Goal: Task Accomplishment & Management: Complete application form

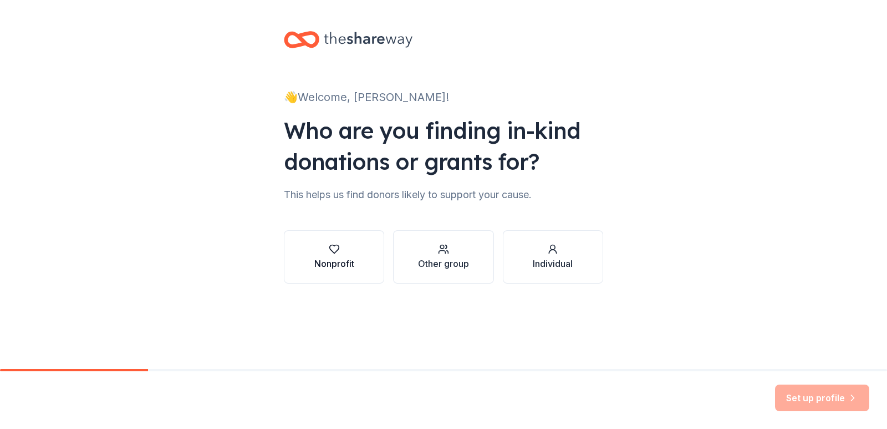
click at [349, 264] on div "Nonprofit" at bounding box center [334, 263] width 40 height 13
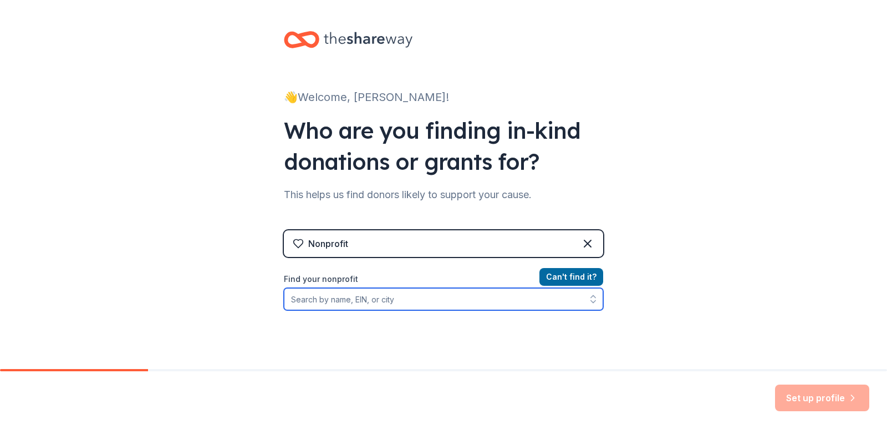
click at [372, 300] on input "Find your nonprofit" at bounding box center [443, 299] width 319 height 22
type input "our lady of perpetual help school"
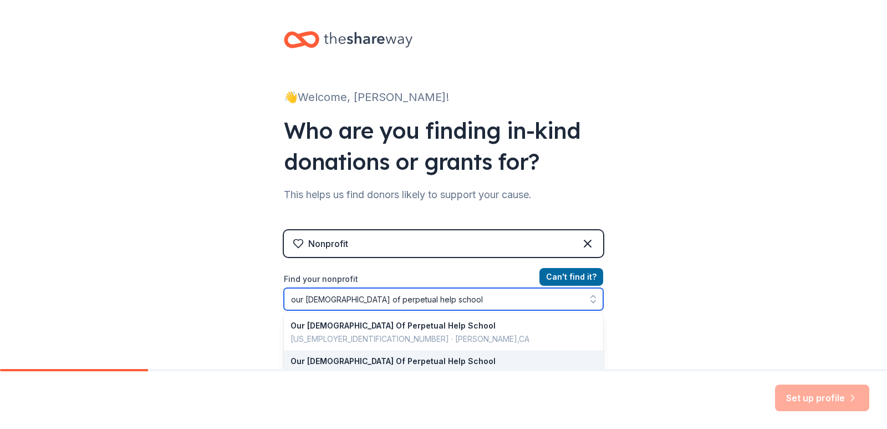
scroll to position [55, 0]
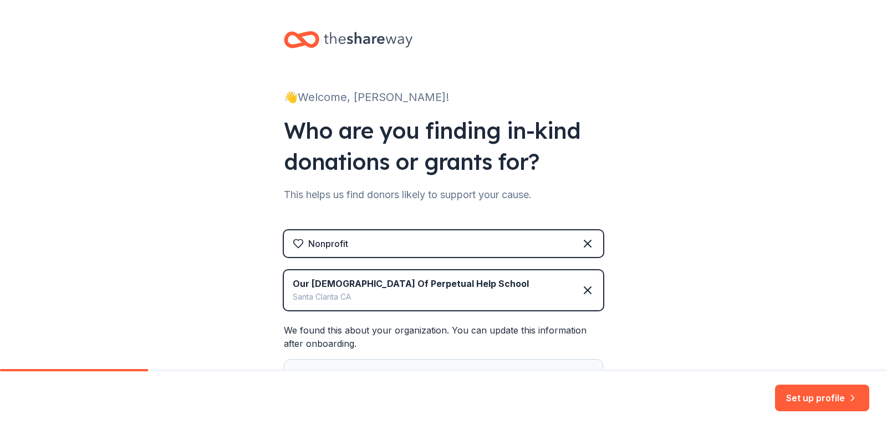
click at [675, 192] on div "👋 Welcome, Stephanie! Who are you finding in-kind donations or grants for? This…" at bounding box center [443, 243] width 887 height 486
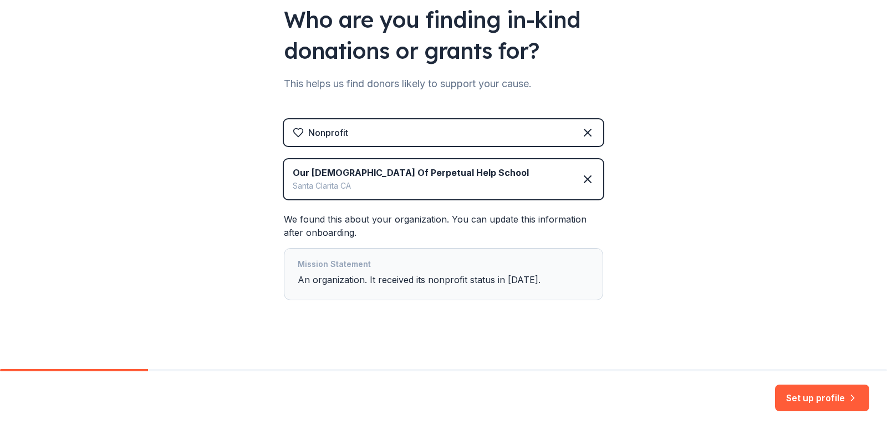
scroll to position [118, 0]
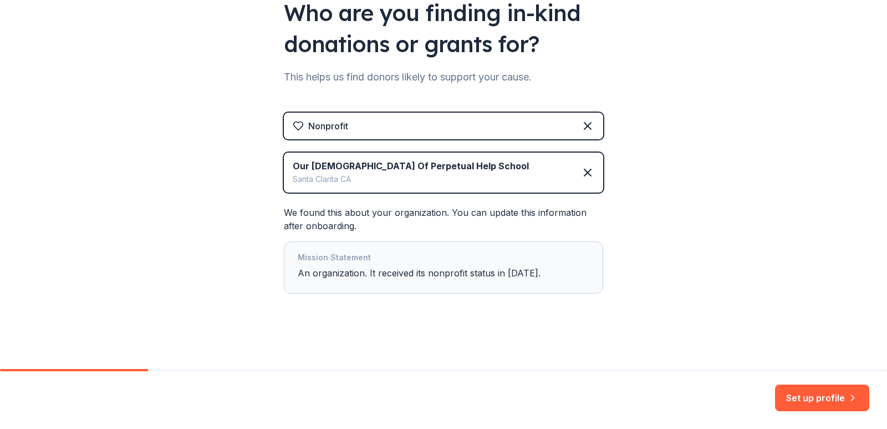
drag, startPoint x: 686, startPoint y: 251, endPoint x: 702, endPoint y: 258, distance: 17.4
click at [687, 252] on div "👋 Welcome, Stephanie! Who are you finding in-kind donations or grants for? This…" at bounding box center [443, 125] width 887 height 486
click at [795, 401] on button "Set up profile" at bounding box center [822, 397] width 94 height 27
click at [653, 172] on div "👋 Welcome, Stephanie! Who are you finding in-kind donations or grants for? This…" at bounding box center [443, 125] width 887 height 486
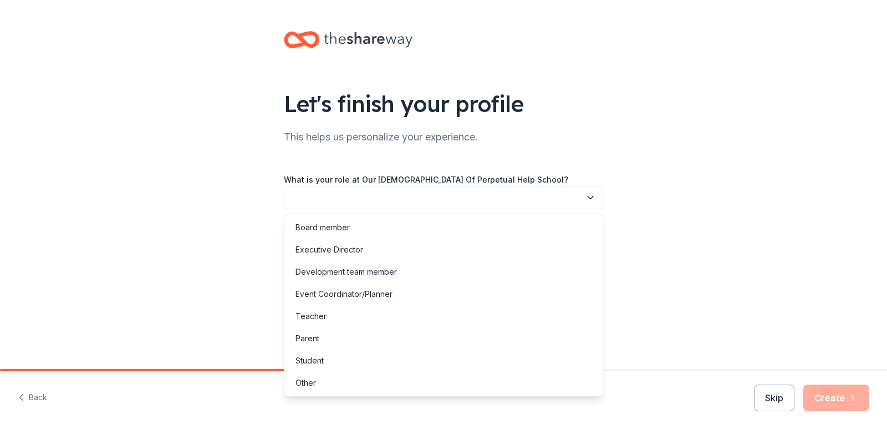
click at [413, 195] on button "button" at bounding box center [443, 197] width 319 height 23
click at [435, 298] on div "Event Coordinator/Planner" at bounding box center [444, 294] width 314 height 22
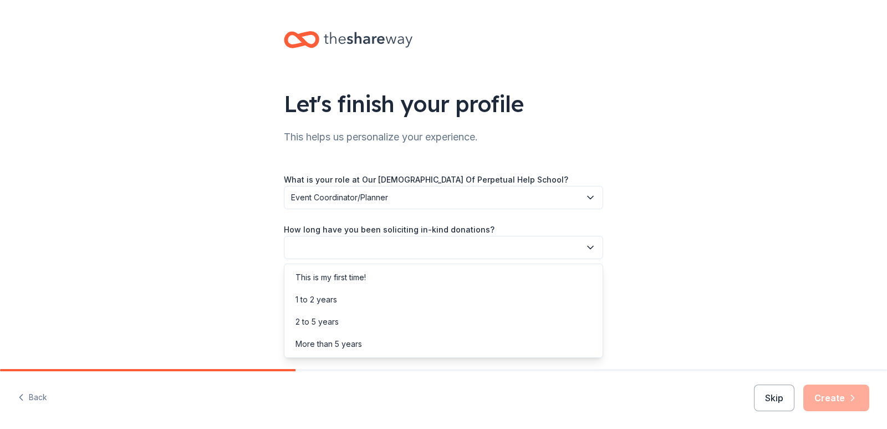
click at [400, 253] on button "button" at bounding box center [443, 247] width 319 height 23
click at [426, 348] on div "More than 5 years" at bounding box center [444, 344] width 314 height 22
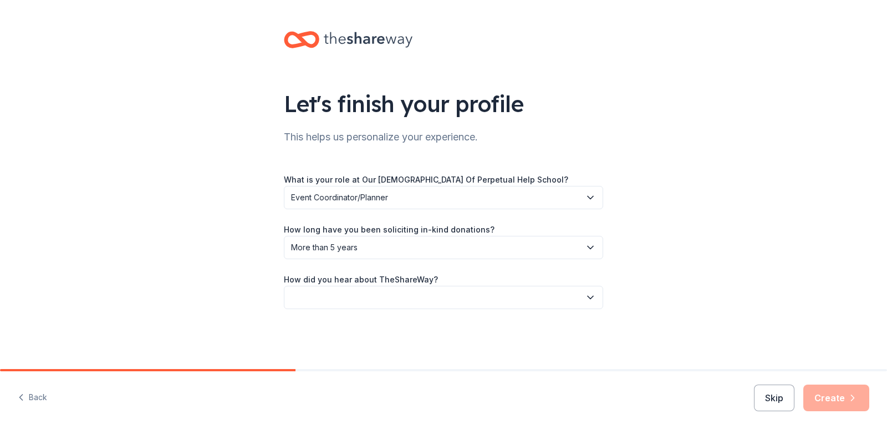
click at [402, 298] on button "button" at bounding box center [443, 297] width 319 height 23
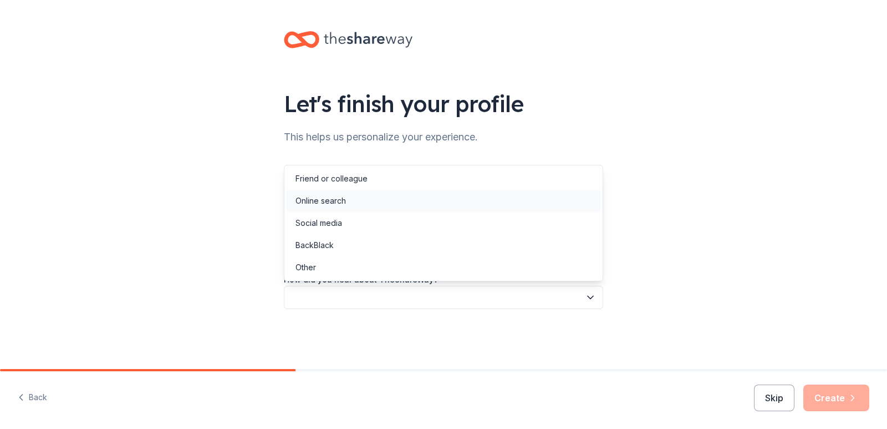
click at [408, 210] on div "Online search" at bounding box center [444, 201] width 314 height 22
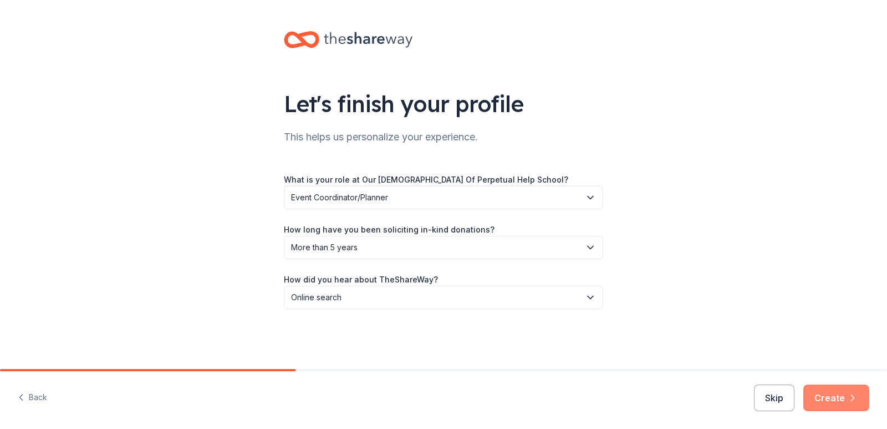
click at [822, 398] on button "Create" at bounding box center [836, 397] width 66 height 27
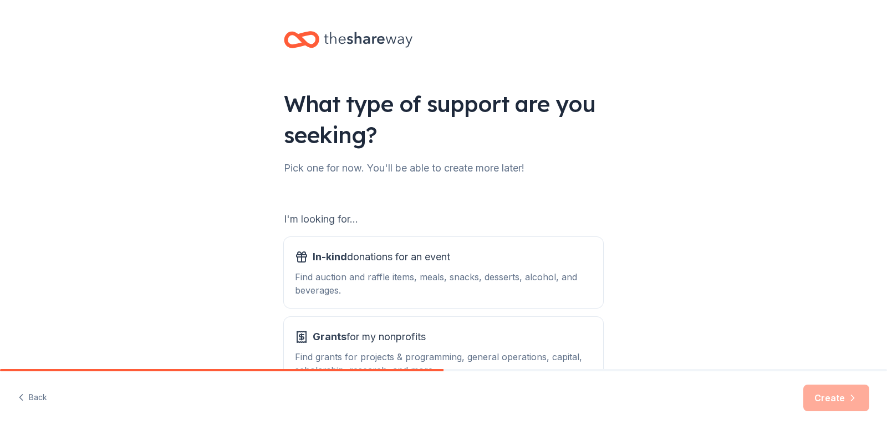
click at [680, 217] on div "What type of support are you seeking? Pick one for now. You'll be able to creat…" at bounding box center [443, 223] width 887 height 447
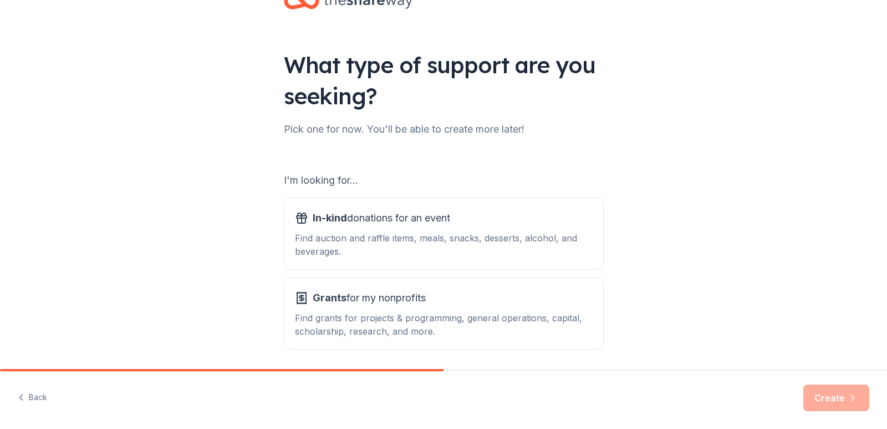
scroll to position [79, 0]
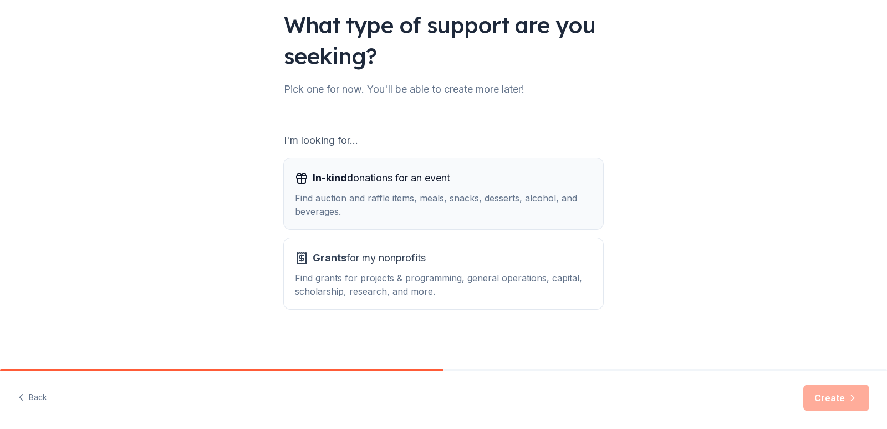
click at [399, 206] on div "Find auction and raffle items, meals, snacks, desserts, alcohol, and beverages." at bounding box center [443, 204] width 297 height 27
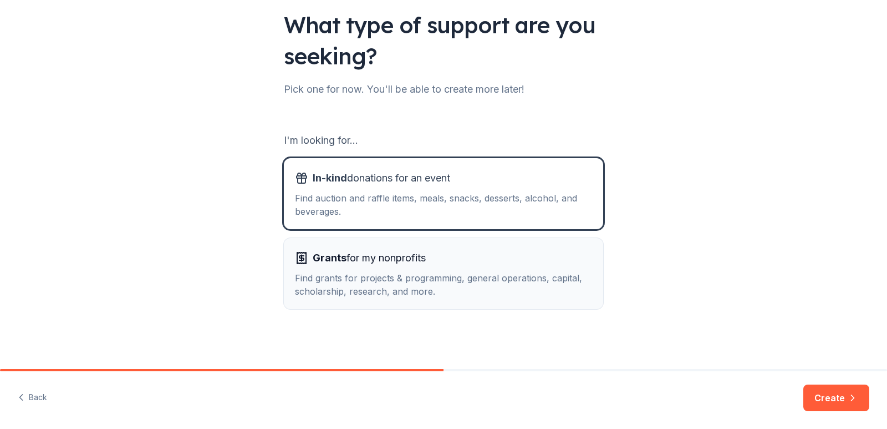
click at [491, 293] on div "Find grants for projects & programming, general operations, capital, scholarshi…" at bounding box center [443, 284] width 297 height 27
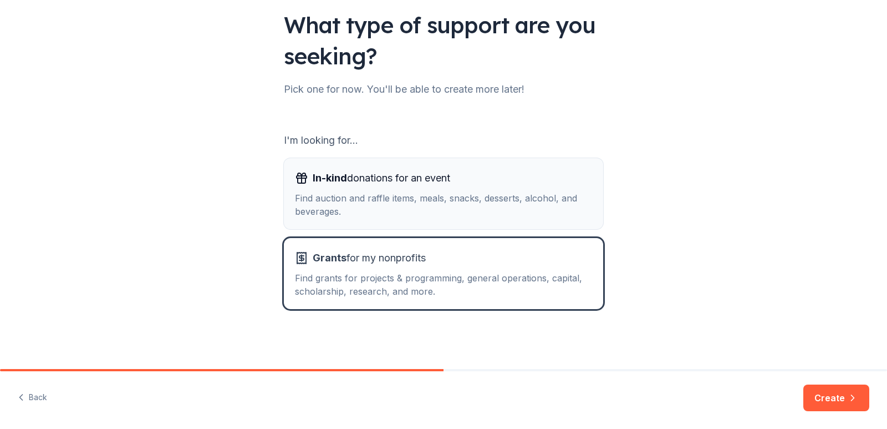
click at [503, 201] on div "Find auction and raffle items, meals, snacks, desserts, alcohol, and beverages." at bounding box center [443, 204] width 297 height 27
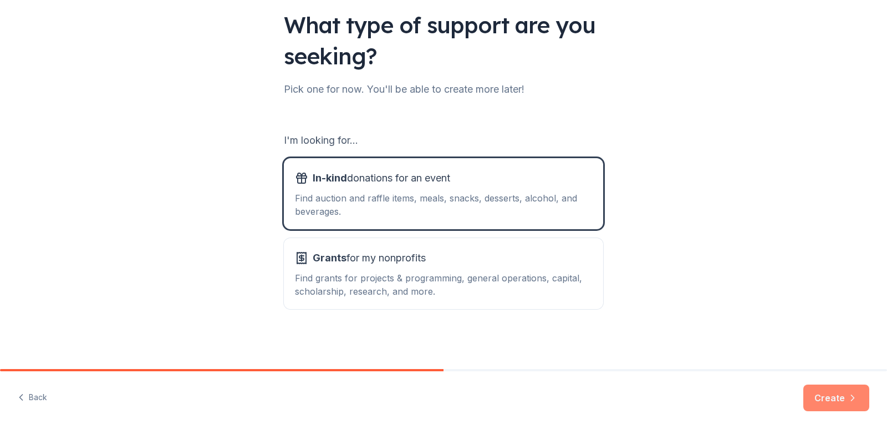
click at [837, 400] on button "Create" at bounding box center [836, 397] width 66 height 27
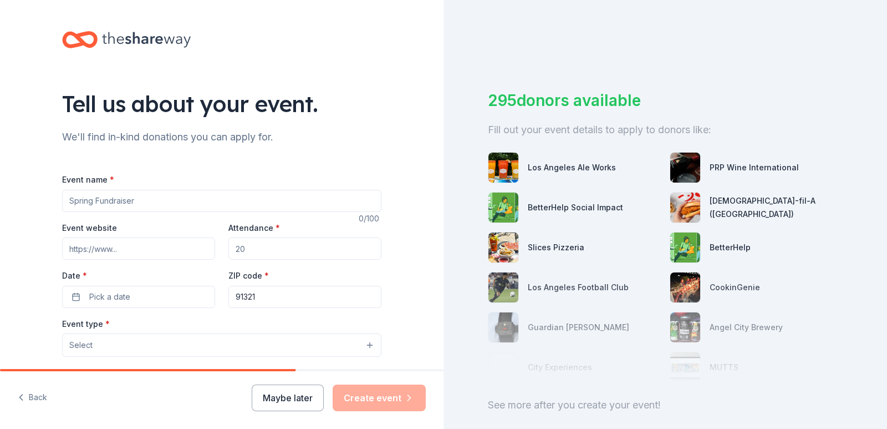
click at [175, 206] on input "Event name *" at bounding box center [221, 201] width 319 height 22
type input "OLPH Gala"
type input "300"
click at [166, 299] on button "Pick a date" at bounding box center [138, 297] width 153 height 22
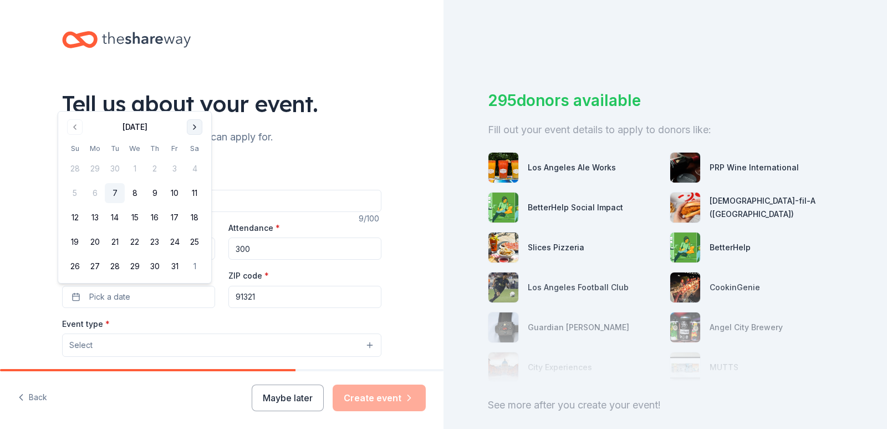
click at [199, 128] on button "Go to next month" at bounding box center [195, 127] width 16 height 16
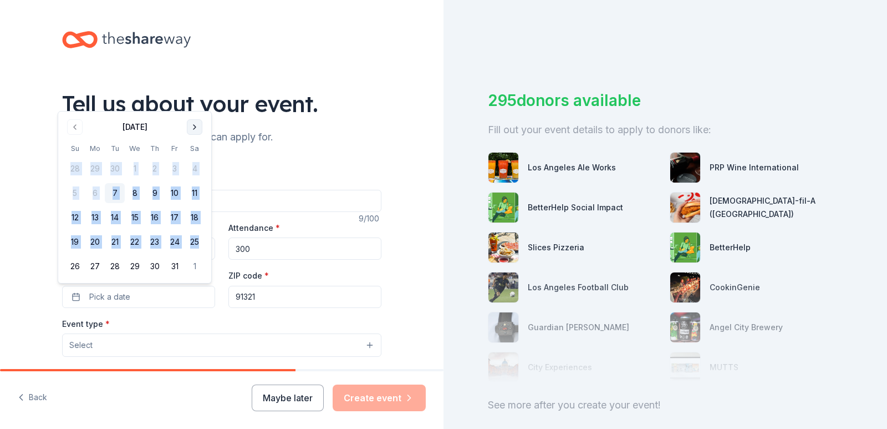
click at [199, 142] on th "Sa" at bounding box center [195, 148] width 20 height 12
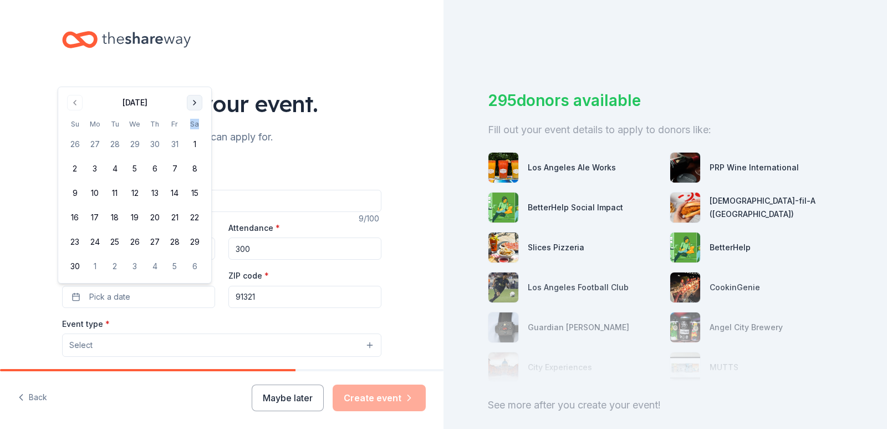
click at [199, 128] on th "Sa" at bounding box center [195, 124] width 20 height 12
click at [193, 112] on div "November 2025 Su Mo Tu We Th Fr Sa 26 27 28 29 30 31 1 2 3 4 5 6 7 8 9 10 11 12…" at bounding box center [135, 185] width 140 height 182
click at [193, 107] on button "Go to next month" at bounding box center [195, 103] width 16 height 16
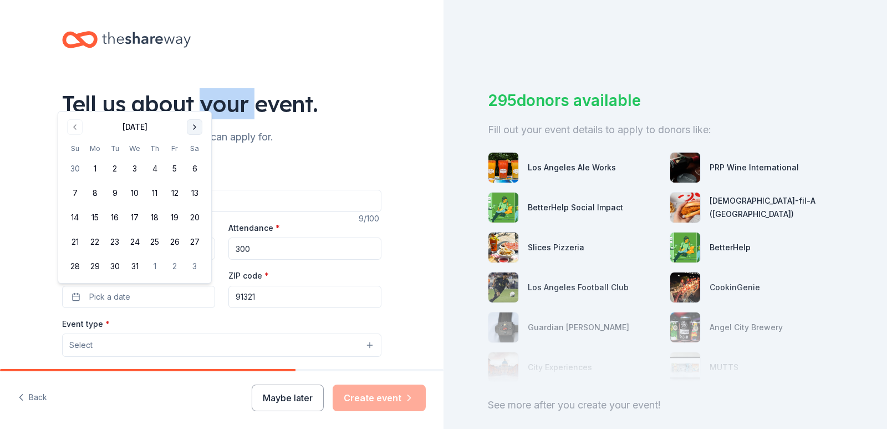
click at [193, 107] on div "Tell us about your event." at bounding box center [221, 103] width 319 height 31
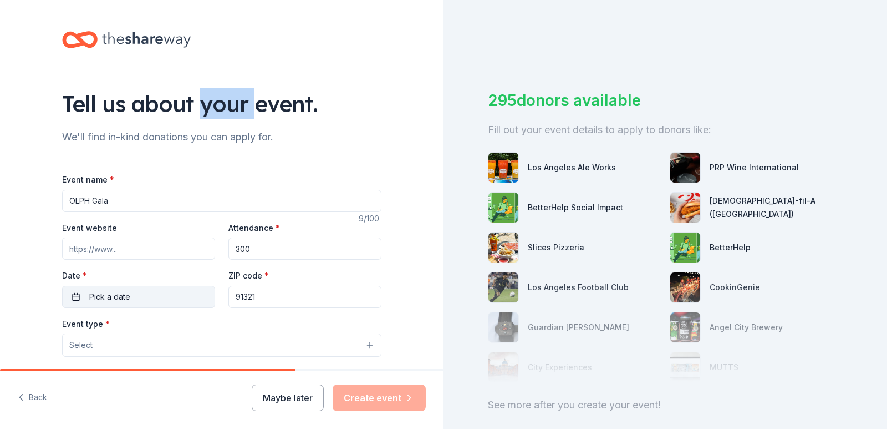
click at [192, 301] on button "Pick a date" at bounding box center [138, 297] width 153 height 22
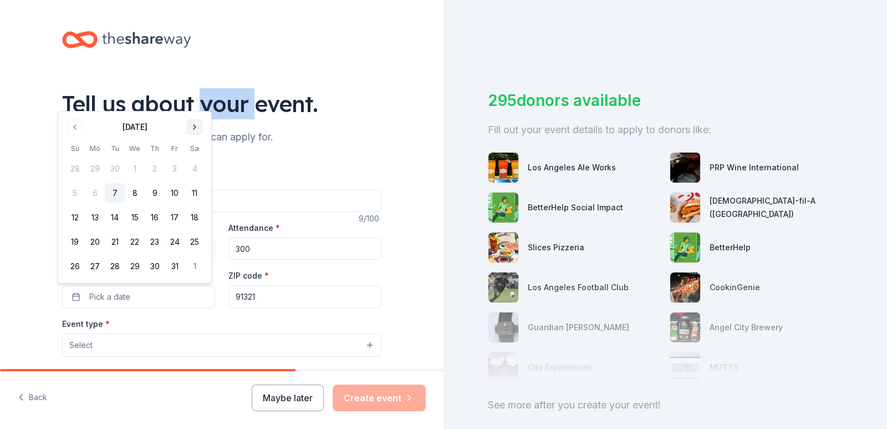
click at [195, 131] on button "Go to next month" at bounding box center [195, 127] width 16 height 16
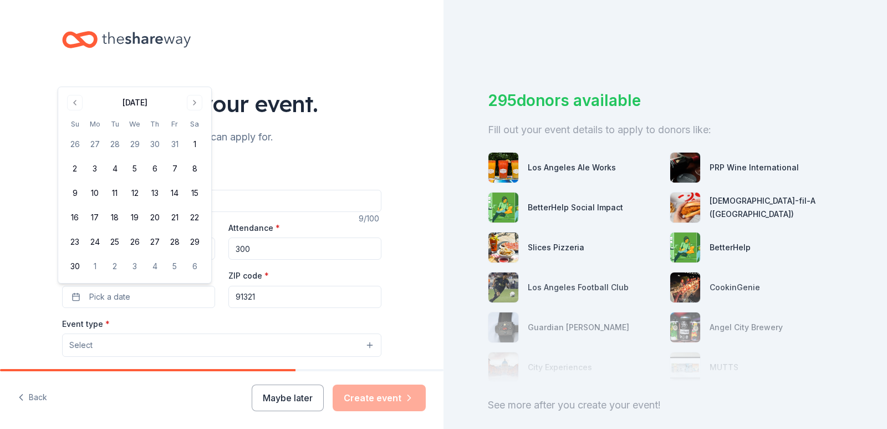
click at [193, 111] on div "November 2025 Su Mo Tu We Th Fr Sa 26 27 28 29 30 31 1 2 3 4 5 6 7 8 9 10 11 12…" at bounding box center [135, 185] width 140 height 182
click at [193, 98] on button "Go to next month" at bounding box center [195, 103] width 16 height 16
click at [193, 123] on button "Go to next month" at bounding box center [195, 127] width 16 height 16
click at [193, 125] on button "Go to next month" at bounding box center [195, 127] width 16 height 16
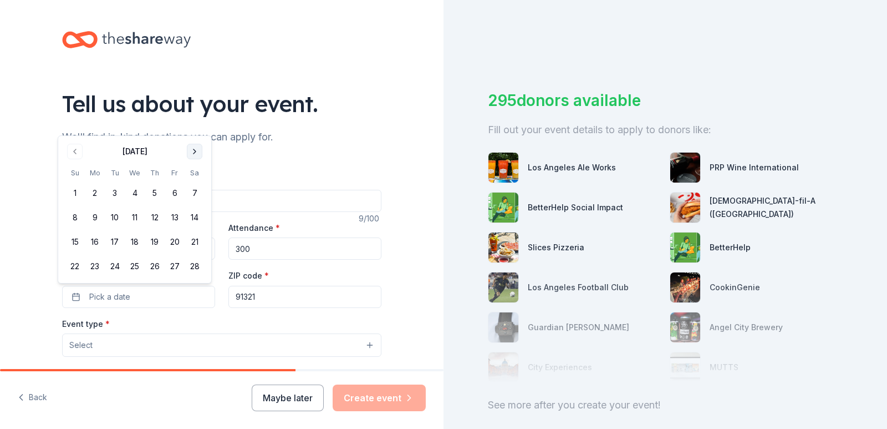
click at [193, 151] on button "Go to next month" at bounding box center [195, 152] width 16 height 16
click at [199, 128] on button "Go to next month" at bounding box center [195, 127] width 16 height 16
click at [200, 130] on button "Go to next month" at bounding box center [195, 127] width 16 height 16
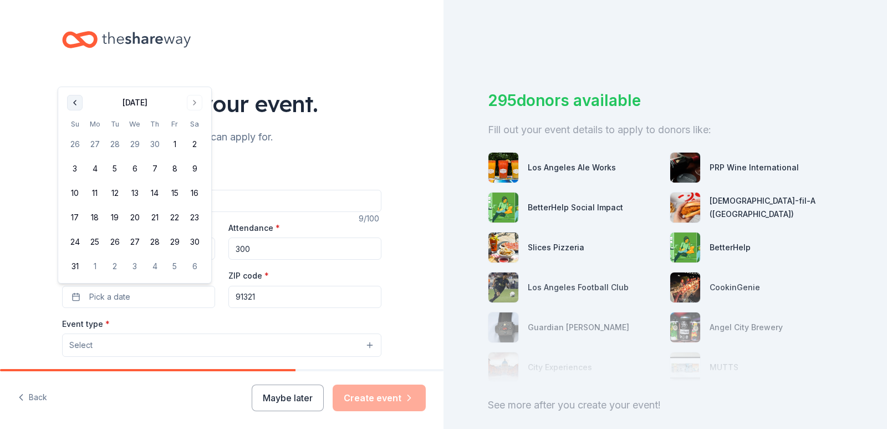
click at [78, 104] on button "Go to previous month" at bounding box center [75, 103] width 16 height 16
click at [77, 121] on button "Go to previous month" at bounding box center [75, 127] width 16 height 16
click at [195, 217] on button "21" at bounding box center [195, 217] width 20 height 20
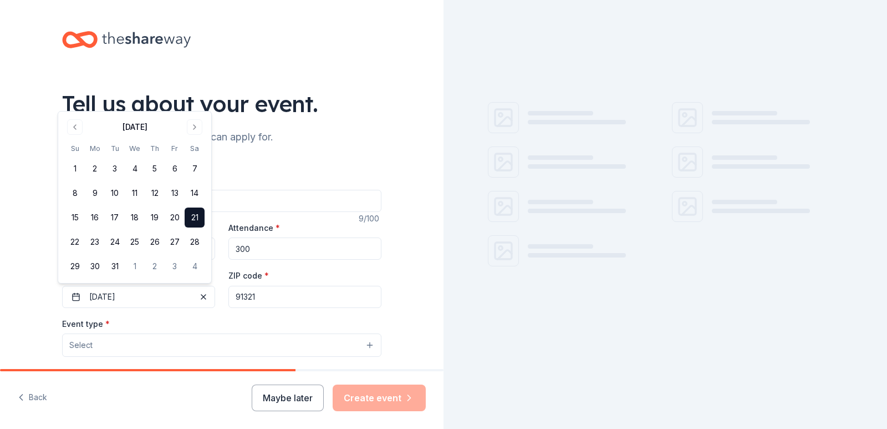
click at [269, 298] on input "91321" at bounding box center [304, 297] width 153 height 22
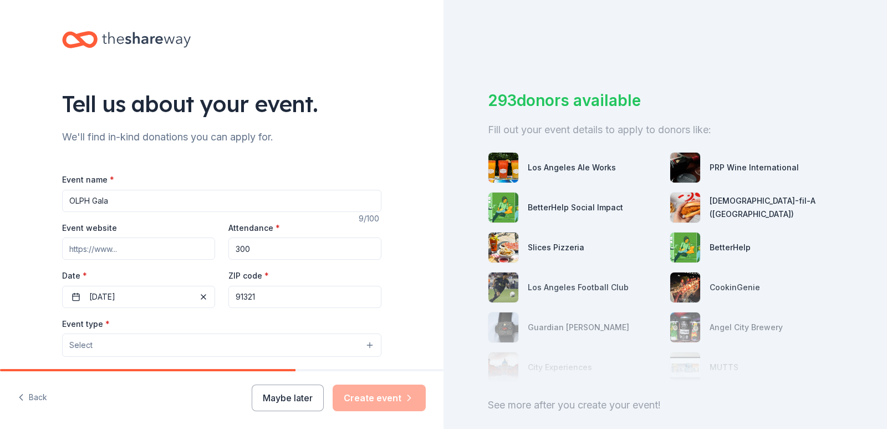
click at [162, 341] on button "Select" at bounding box center [221, 344] width 319 height 23
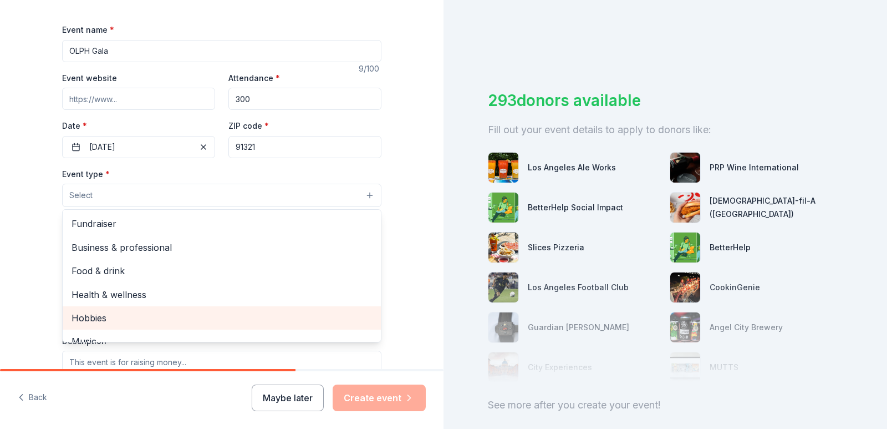
scroll to position [166, 0]
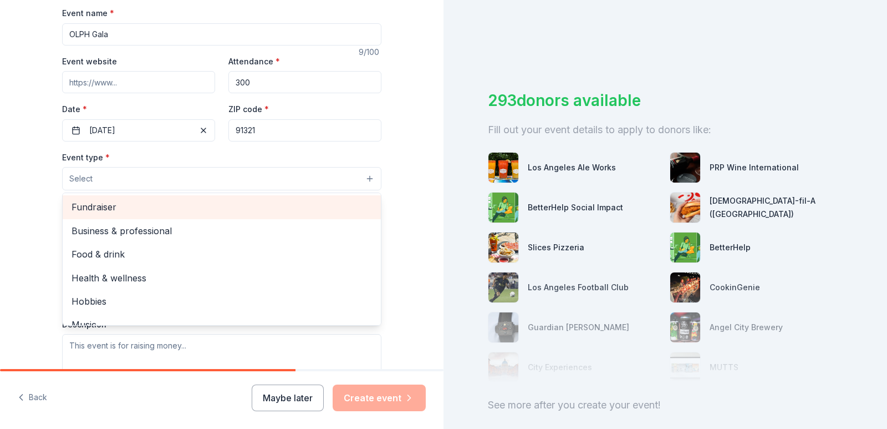
click at [201, 212] on span "Fundraiser" at bounding box center [222, 207] width 301 height 14
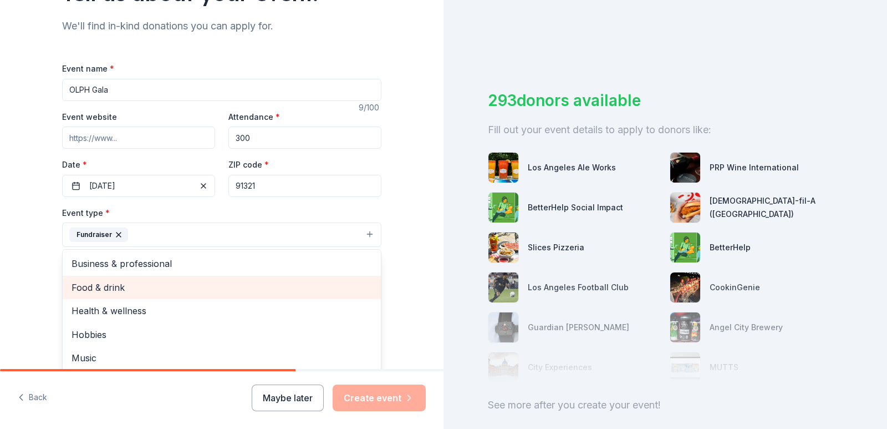
scroll to position [13, 0]
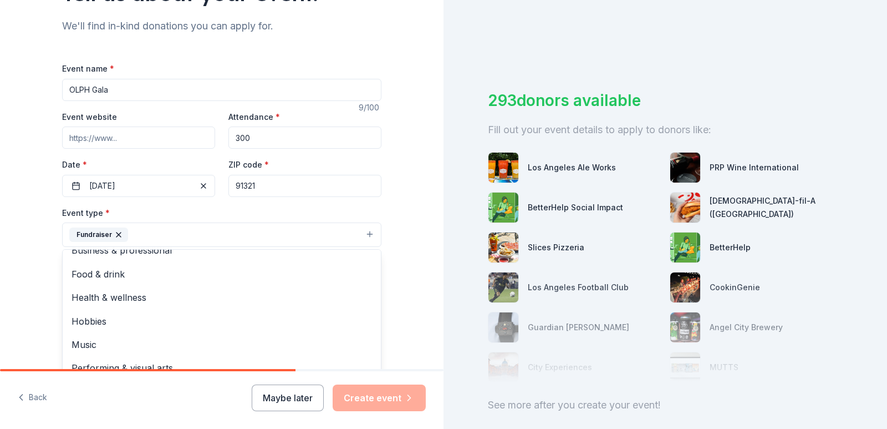
click at [392, 281] on div "Tell us about your event. We'll find in-kind donations you can apply for. Event…" at bounding box center [221, 258] width 355 height 739
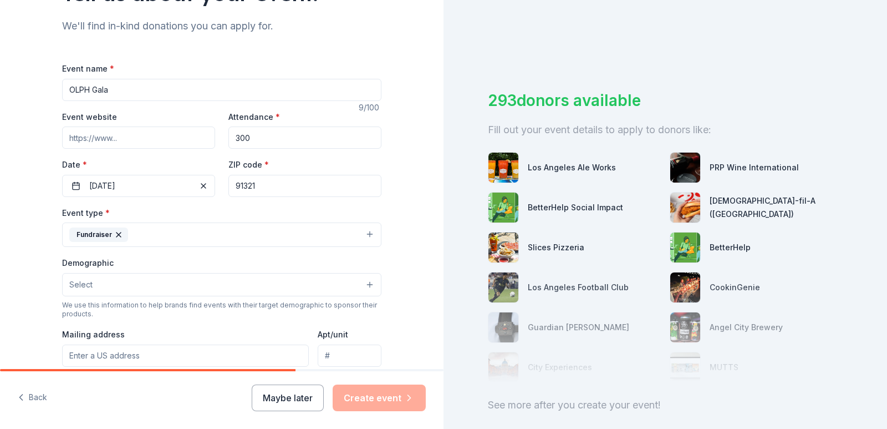
click at [408, 251] on div "Tell us about your event. We'll find in-kind donations you can apply for. Event…" at bounding box center [222, 258] width 444 height 739
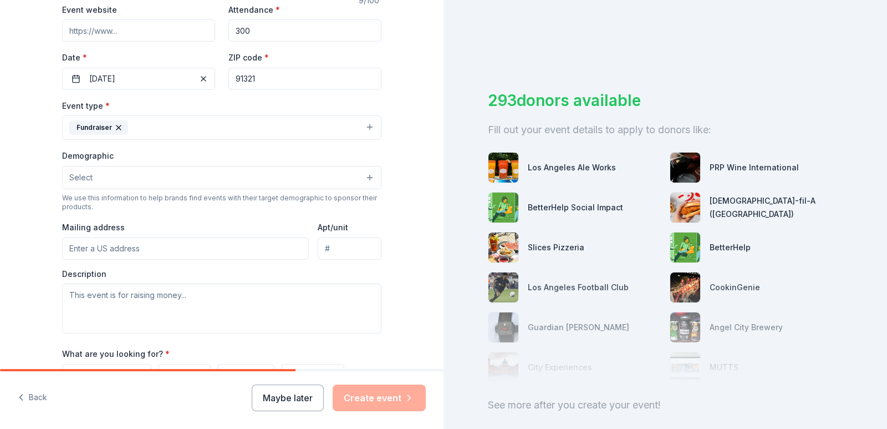
scroll to position [222, 0]
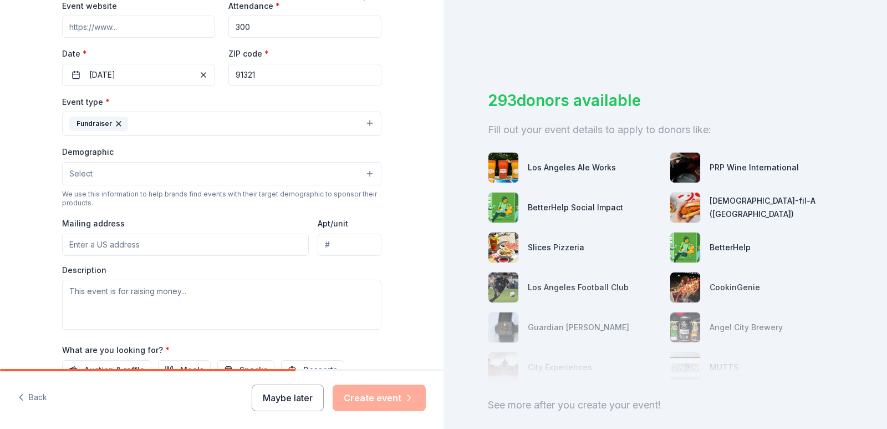
click at [155, 166] on button "Select" at bounding box center [221, 173] width 319 height 23
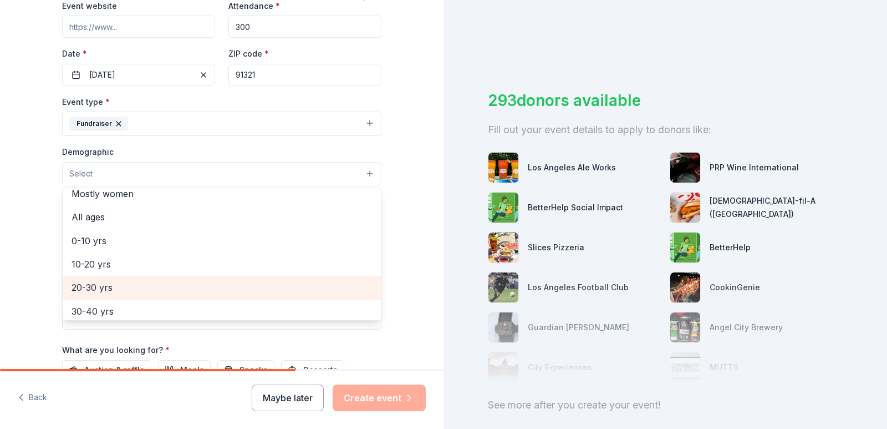
scroll to position [111, 0]
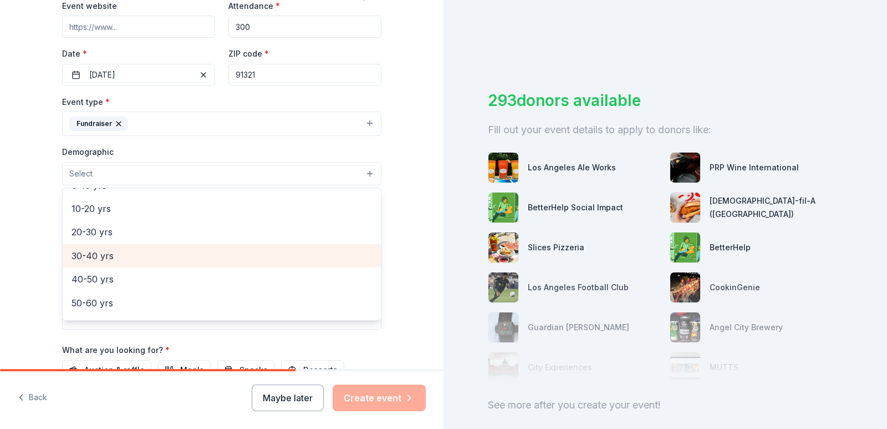
click at [177, 259] on span "30-40 yrs" at bounding box center [222, 255] width 301 height 14
click at [167, 261] on span "40-50 yrs" at bounding box center [222, 256] width 301 height 14
click at [166, 254] on span "50-60 yrs" at bounding box center [222, 256] width 301 height 14
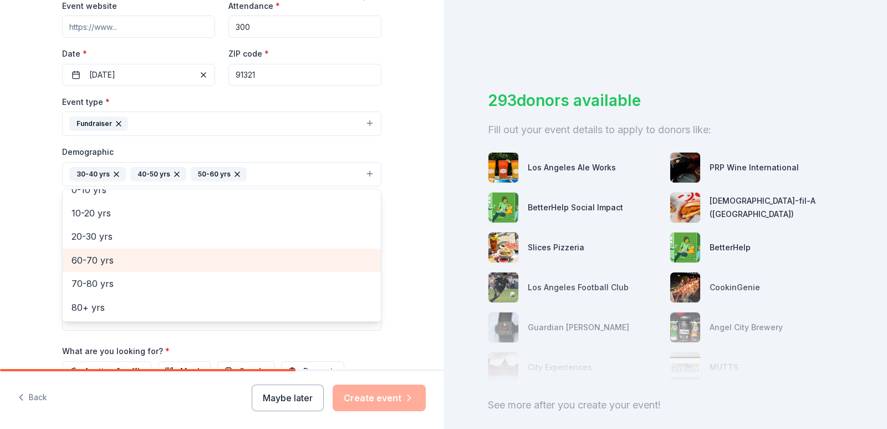
click at [166, 257] on span "60-70 yrs" at bounding box center [222, 260] width 301 height 14
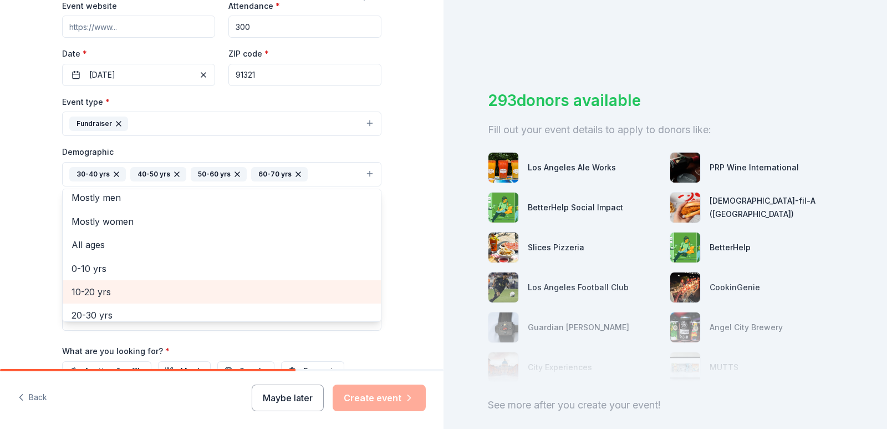
scroll to position [84, 0]
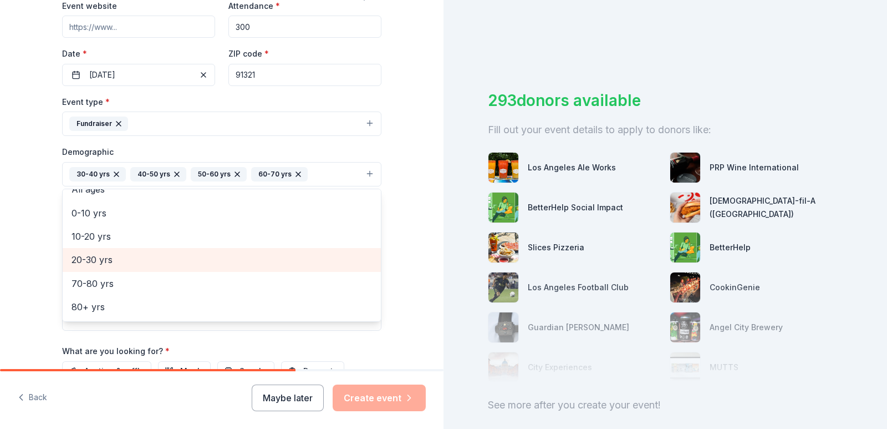
click at [166, 261] on span "20-30 yrs" at bounding box center [222, 259] width 301 height 14
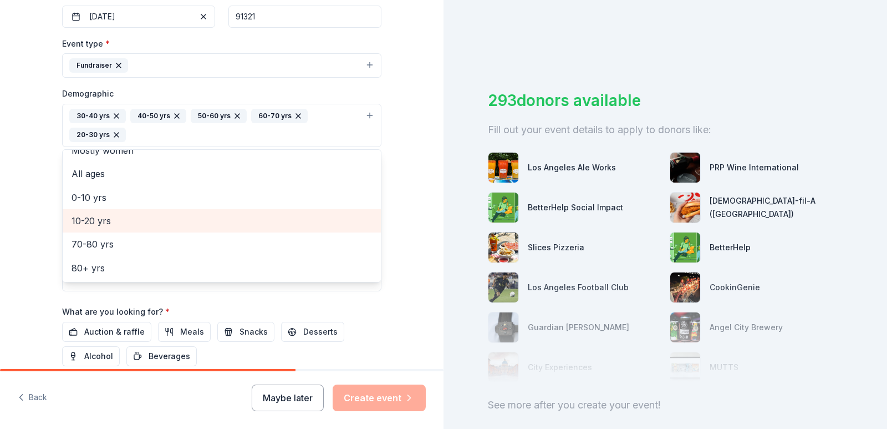
scroll to position [333, 0]
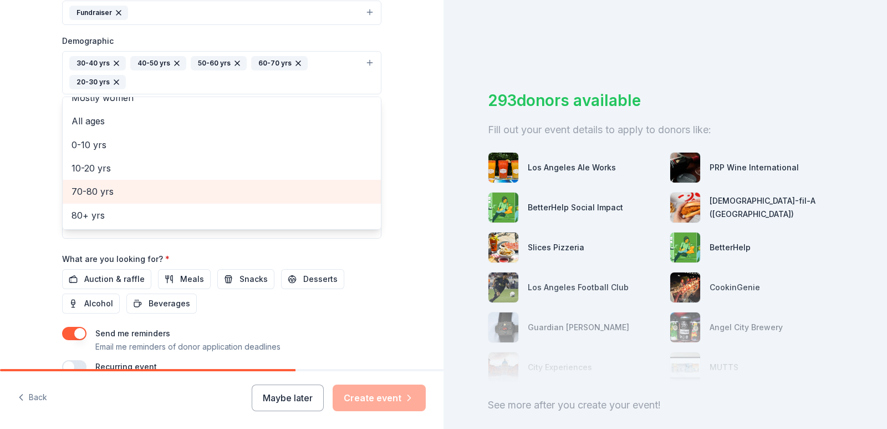
click at [160, 193] on span "70-80 yrs" at bounding box center [222, 191] width 301 height 14
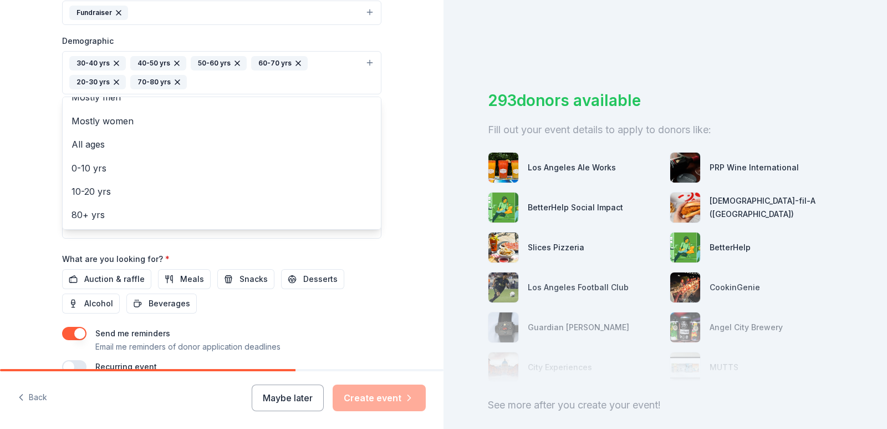
click at [401, 224] on div "Tell us about your event. We'll find in-kind donations you can apply for. Event…" at bounding box center [222, 46] width 444 height 759
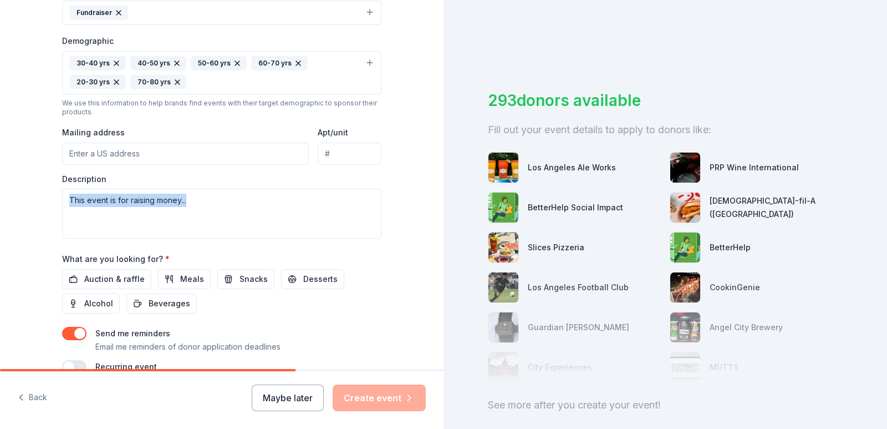
click at [401, 224] on div "Tell us about your event. We'll find in-kind donations you can apply for. Event…" at bounding box center [222, 46] width 444 height 759
click at [200, 156] on input "Mailing address" at bounding box center [185, 153] width 247 height 22
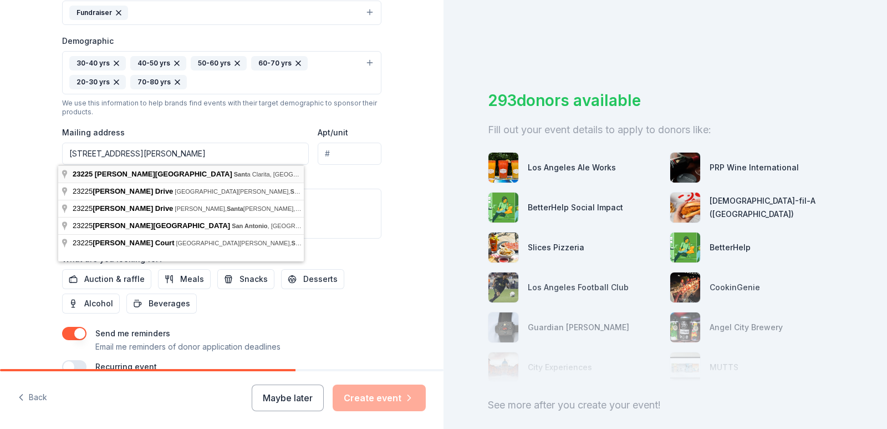
type input "23225 Lyons Avenue, Santa Clarita, CA, 91321"
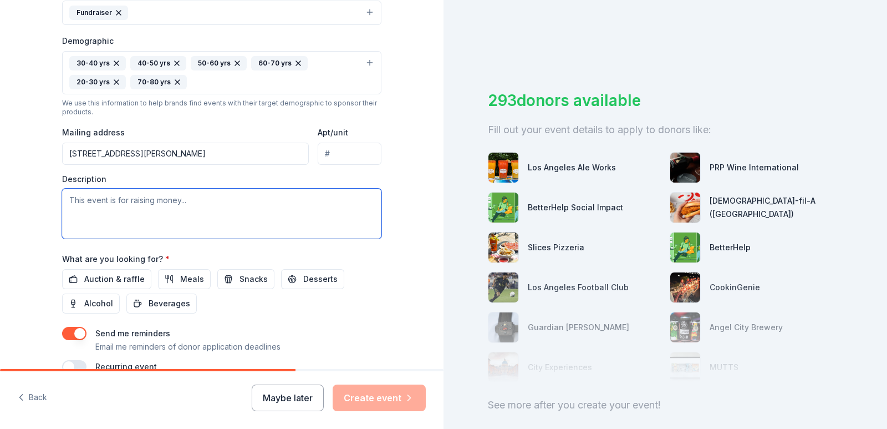
click at [190, 205] on textarea at bounding box center [221, 214] width 319 height 50
paste textarea "Our Lady of Perpetual Help Catholic School (OLPH), established in 1962, is exci…"
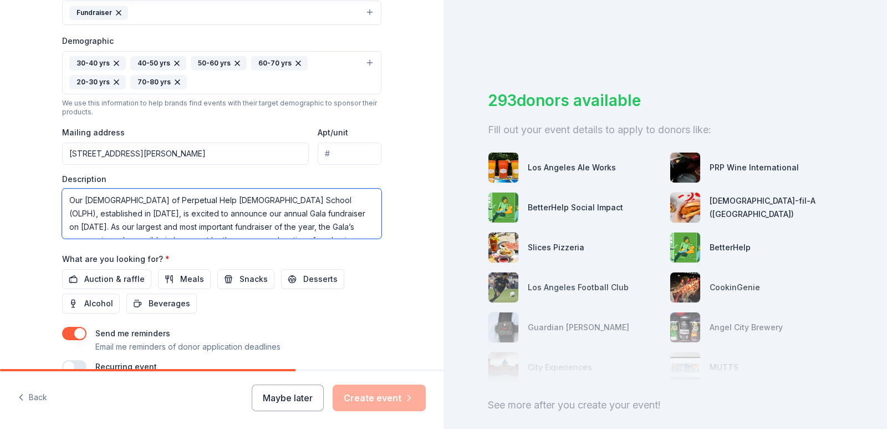
scroll to position [100, 0]
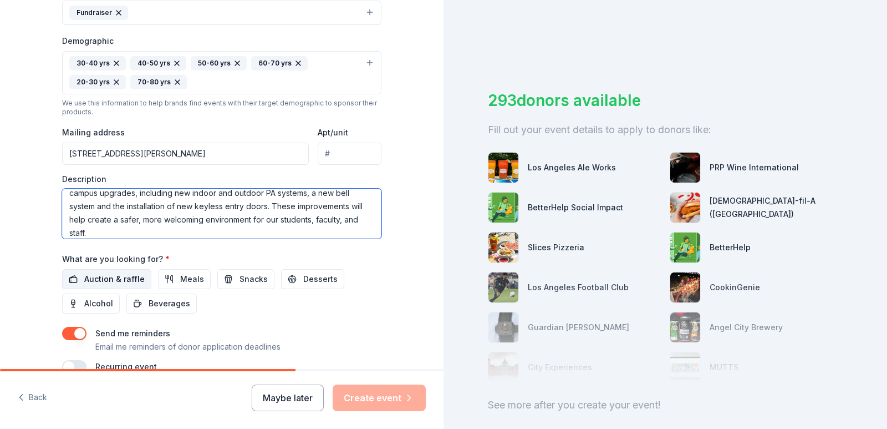
type textarea "Our Lady of Perpetual Help Catholic School (OLPH), established in 1962, is exci…"
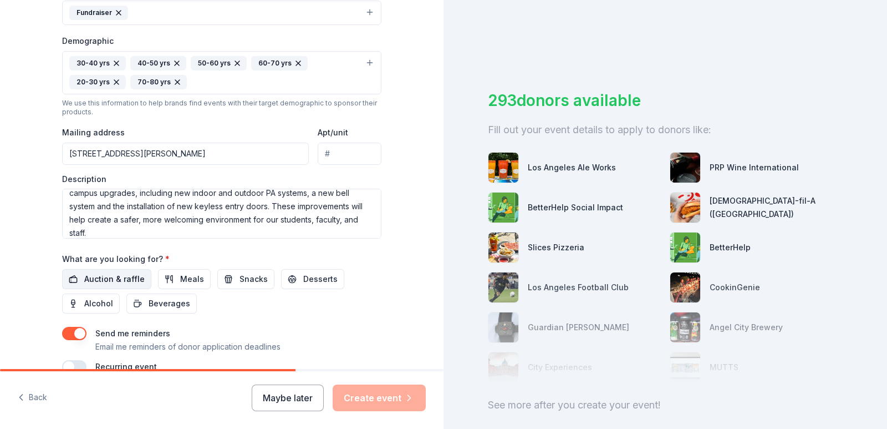
click at [115, 281] on span "Auction & raffle" at bounding box center [114, 278] width 60 height 13
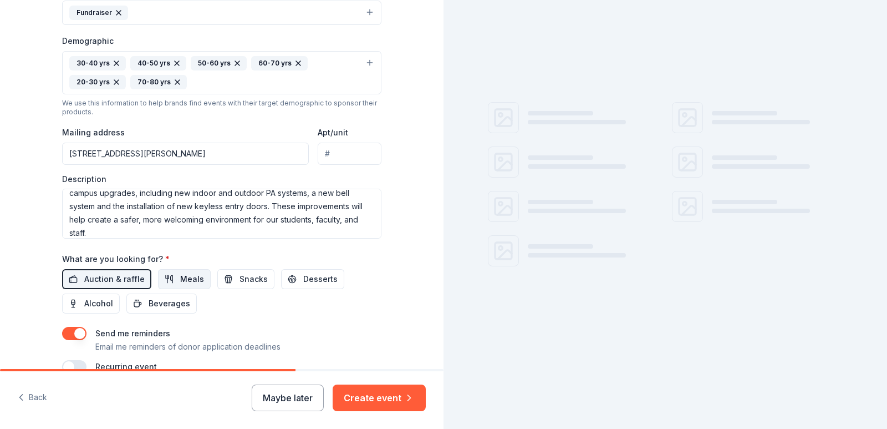
click at [180, 279] on span "Meals" at bounding box center [192, 278] width 24 height 13
click at [289, 279] on button "Desserts" at bounding box center [312, 279] width 63 height 20
click at [223, 279] on button "Snacks" at bounding box center [245, 279] width 57 height 20
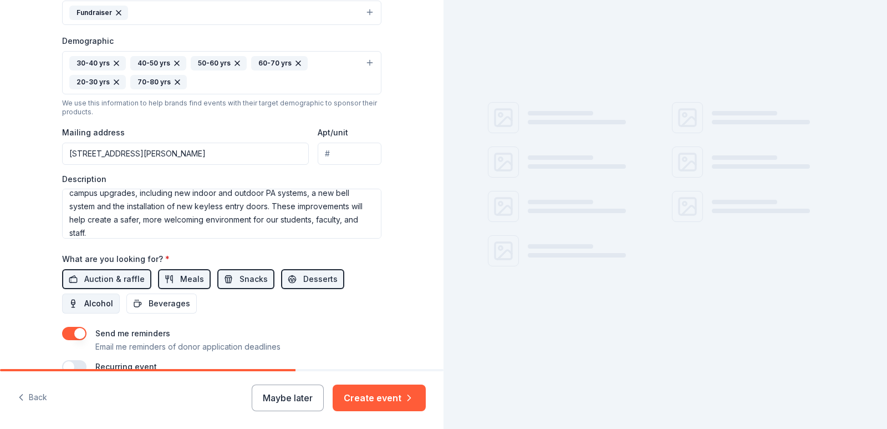
click at [95, 307] on span "Alcohol" at bounding box center [98, 303] width 29 height 13
click at [149, 304] on span "Beverages" at bounding box center [170, 303] width 42 height 13
click at [364, 289] on div "Auction & raffle Meals Snacks Desserts Alcohol Beverages" at bounding box center [221, 291] width 319 height 44
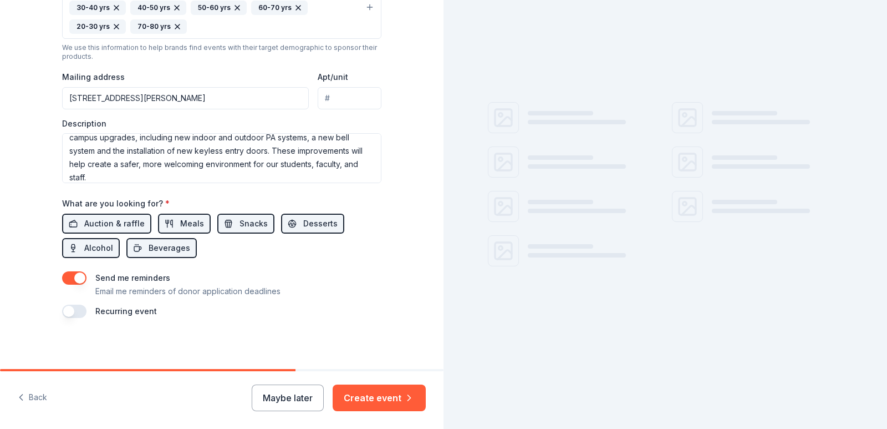
scroll to position [390, 0]
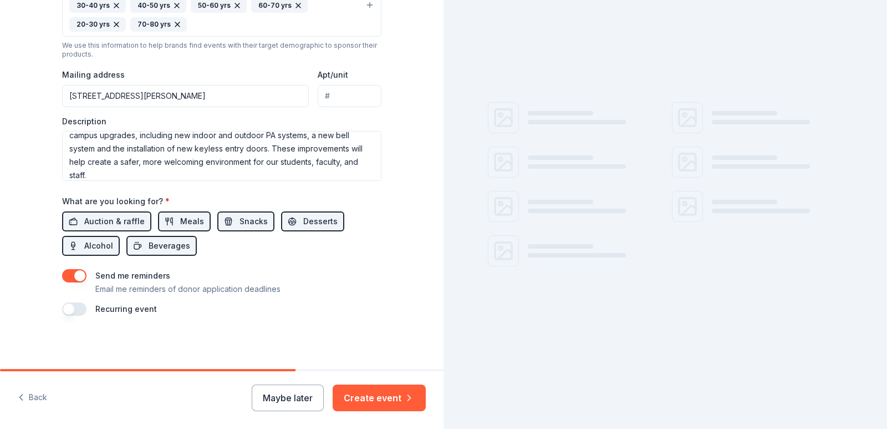
click at [74, 308] on button "button" at bounding box center [74, 308] width 24 height 13
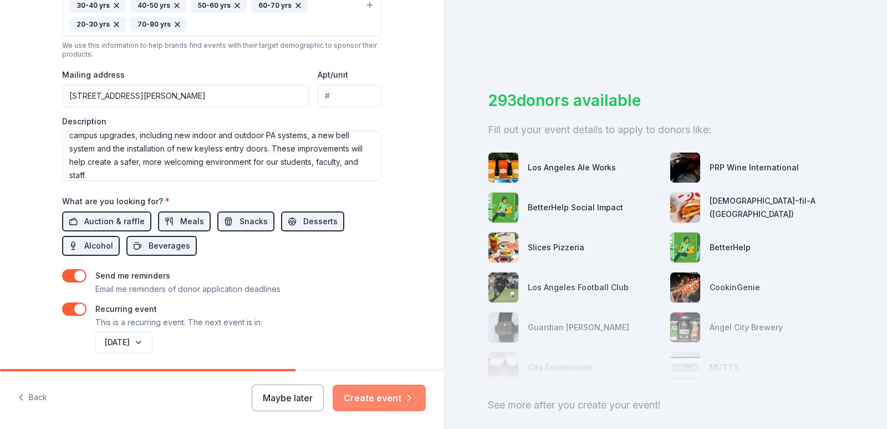
click at [368, 403] on button "Create event" at bounding box center [379, 397] width 93 height 27
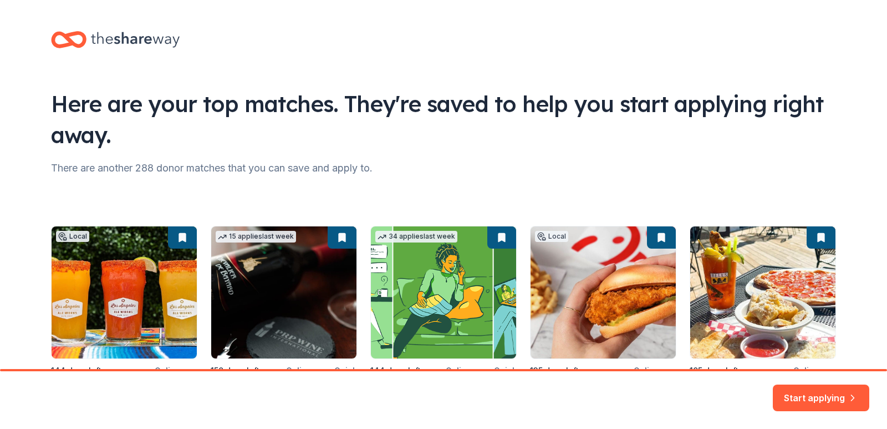
click at [863, 121] on div "Here are your top matches. They're saved to help you start applying right away.…" at bounding box center [443, 246] width 887 height 493
click at [869, 112] on div "Here are your top matches. They're saved to help you start applying right away.…" at bounding box center [443, 246] width 887 height 493
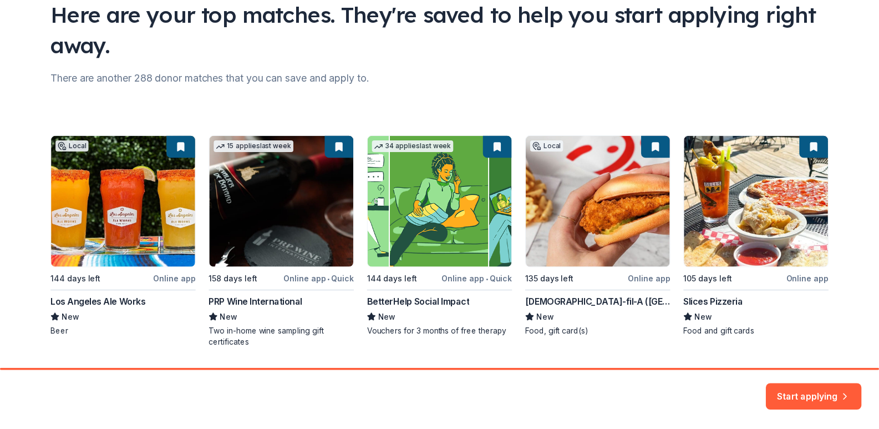
scroll to position [111, 0]
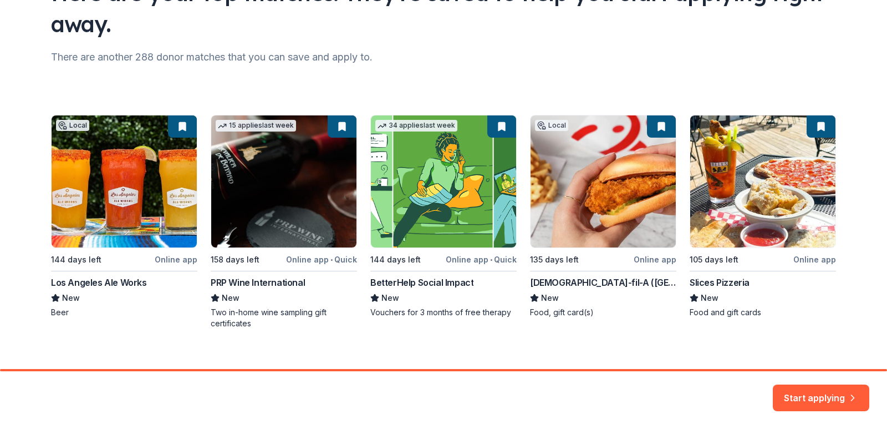
click at [811, 407] on div "Start applying" at bounding box center [821, 397] width 96 height 27
click at [813, 396] on button "Start applying" at bounding box center [821, 391] width 96 height 27
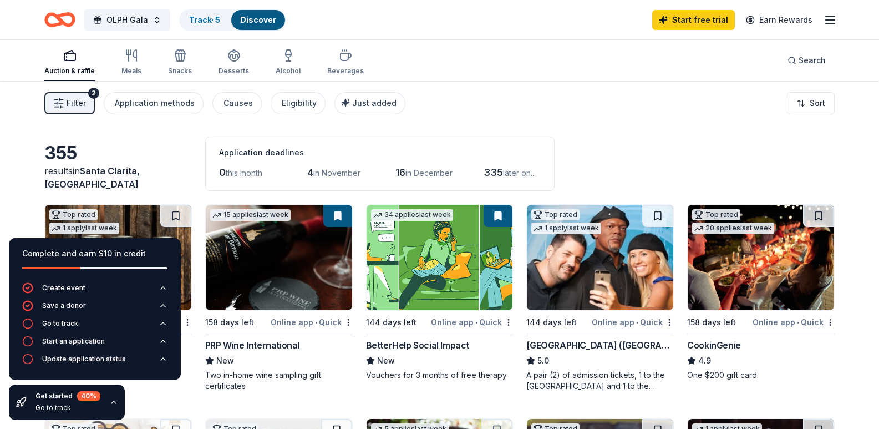
click at [111, 404] on icon "button" at bounding box center [113, 402] width 9 height 9
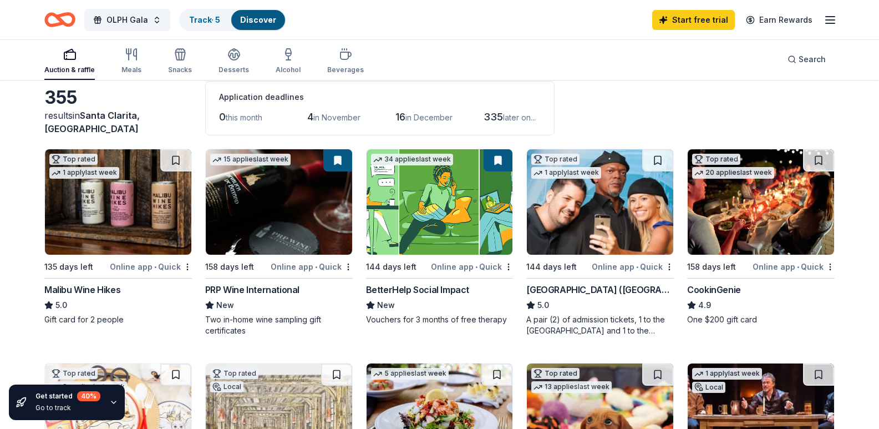
click at [108, 296] on div "Malibu Wine Hikes" at bounding box center [82, 289] width 76 height 13
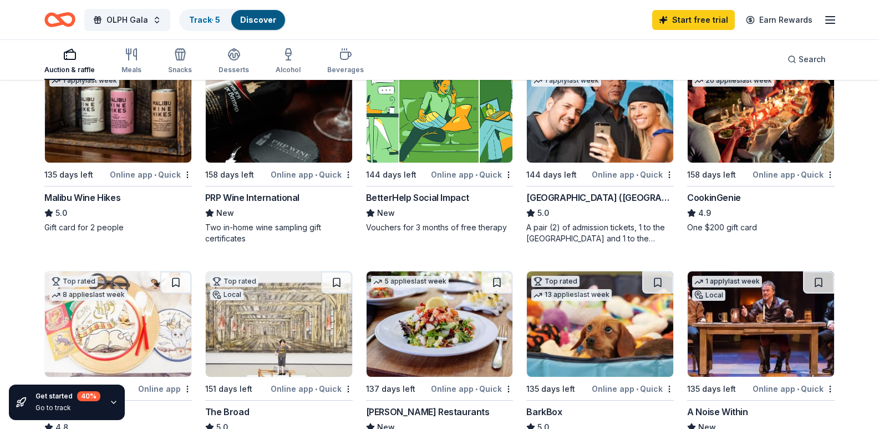
scroll to position [166, 0]
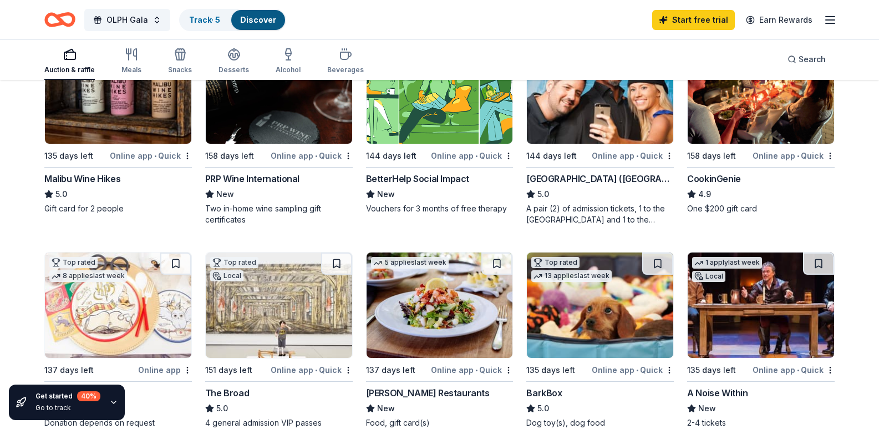
click at [617, 225] on div "Hollywood Wax Museum (Hollywood) 5.0 A pair (2) of admission tickets, 1 to the …" at bounding box center [599, 198] width 147 height 53
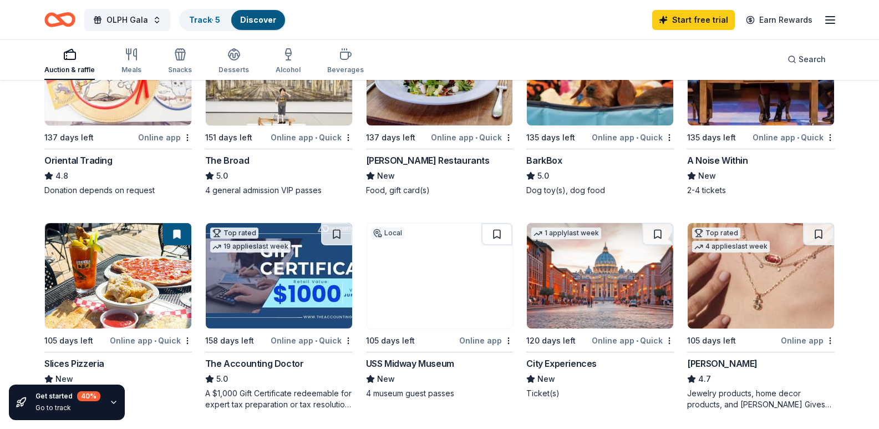
scroll to position [388, 0]
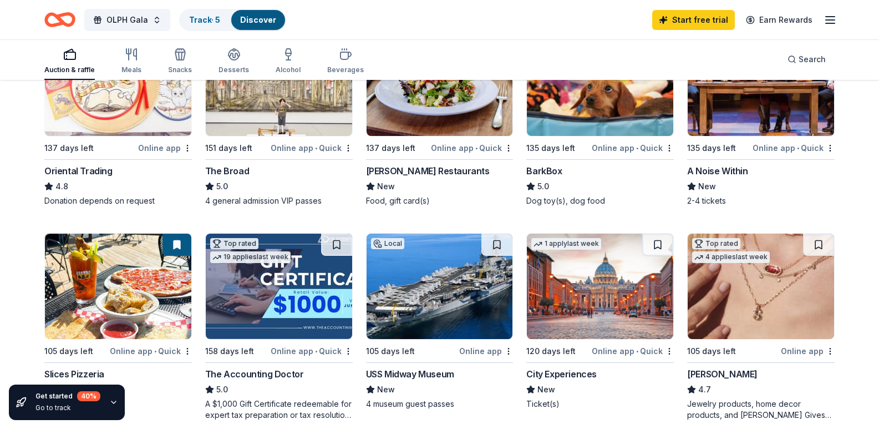
click at [623, 136] on img at bounding box center [600, 82] width 146 height 105
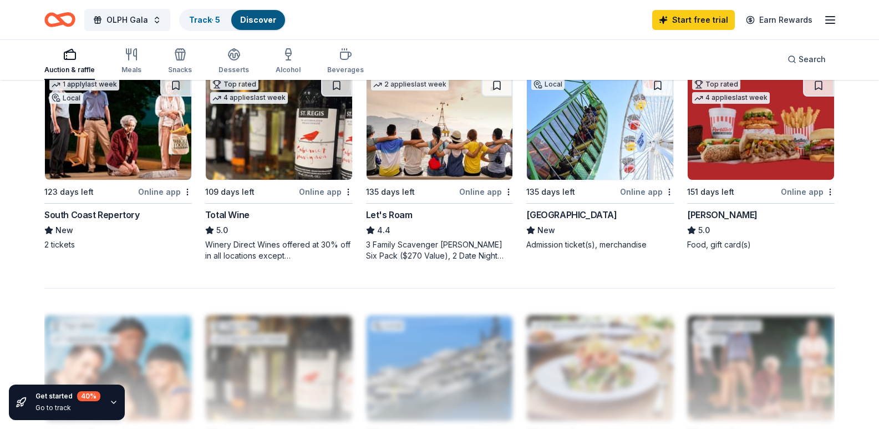
scroll to position [776, 0]
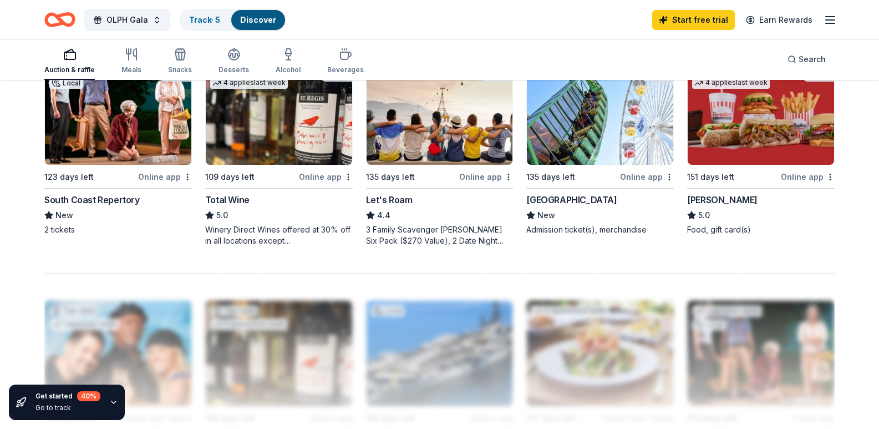
click at [460, 165] on img at bounding box center [439, 111] width 146 height 105
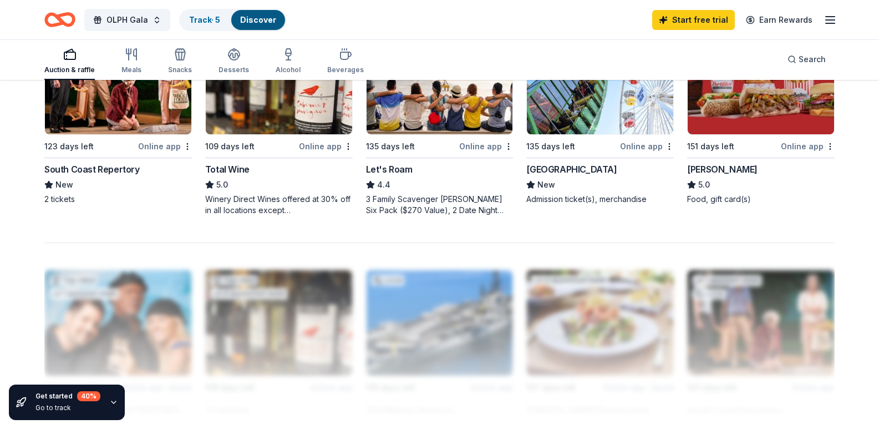
scroll to position [783, 0]
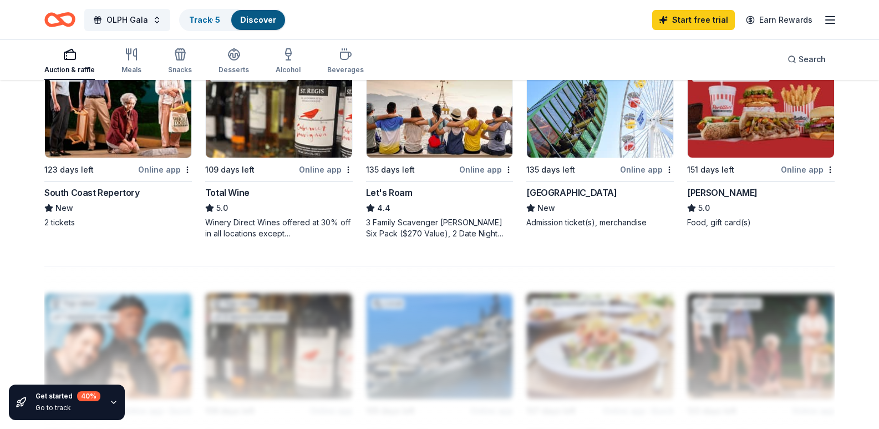
click at [854, 228] on div "355 results in Santa Clarita, CA Application deadlines 0 this month 4 in Novemb…" at bounding box center [439, 4] width 879 height 1413
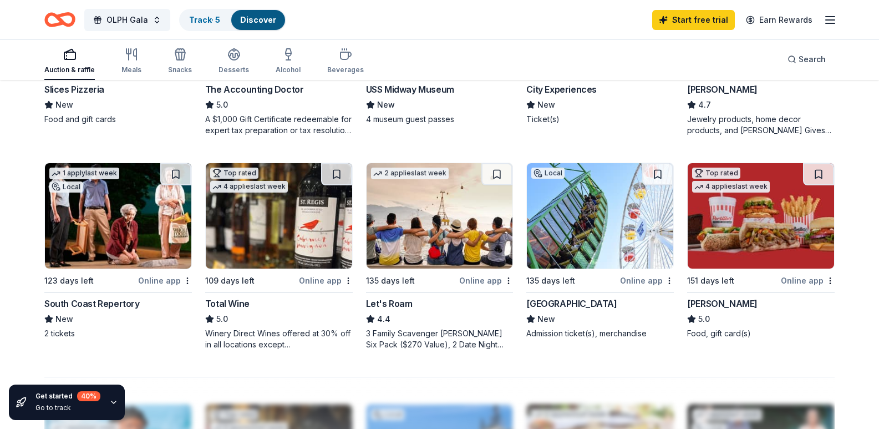
scroll to position [617, 0]
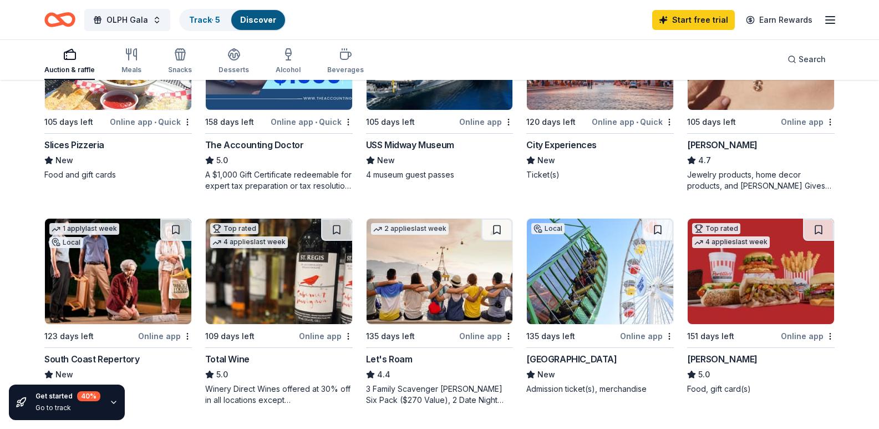
click at [590, 110] on img at bounding box center [600, 56] width 146 height 105
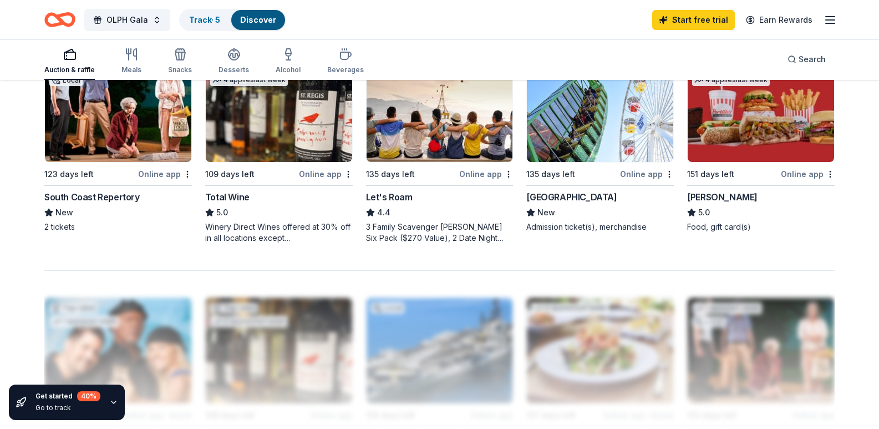
scroll to position [783, 0]
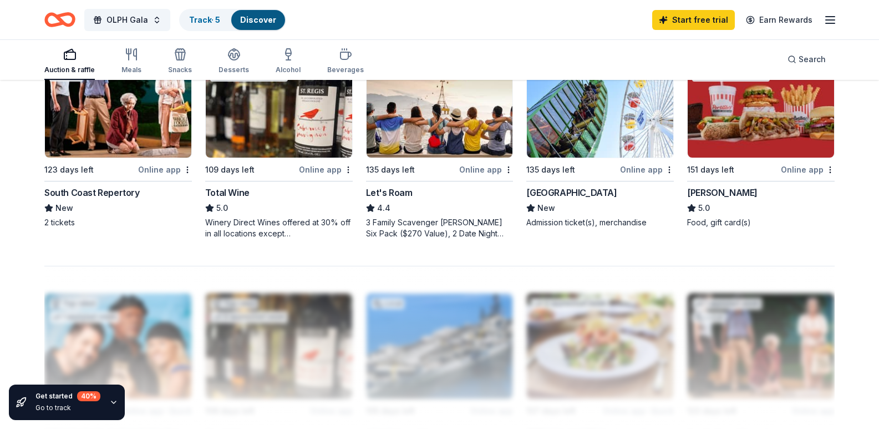
click at [589, 157] on img at bounding box center [600, 104] width 146 height 105
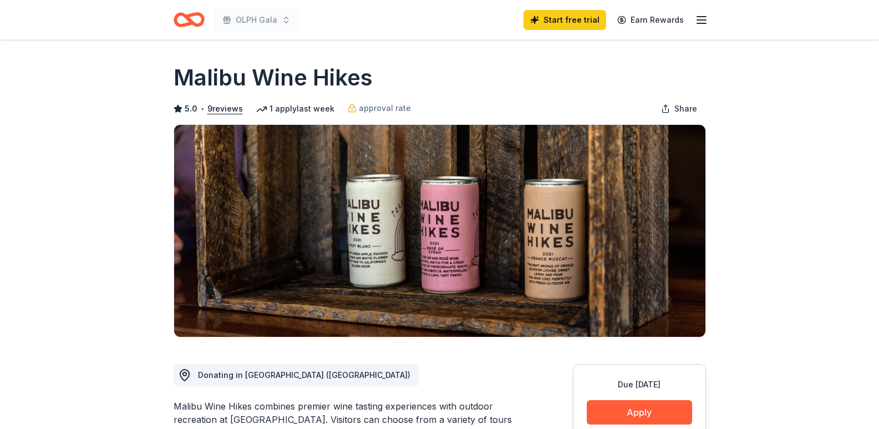
scroll to position [166, 0]
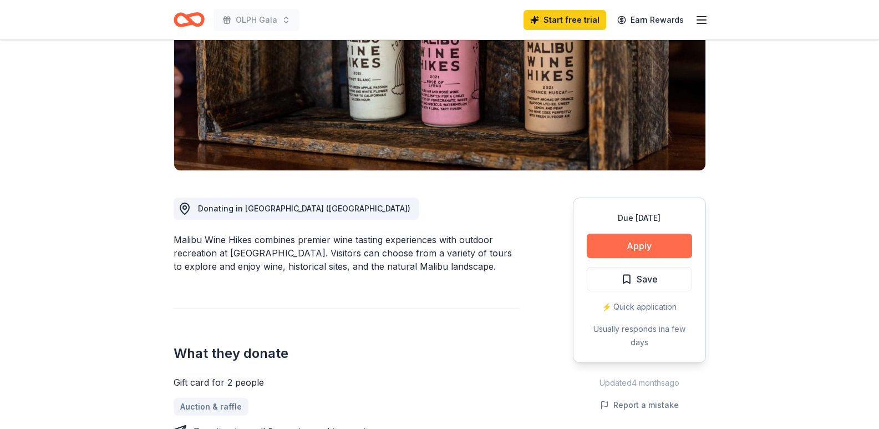
click at [654, 247] on button "Apply" at bounding box center [639, 245] width 105 height 24
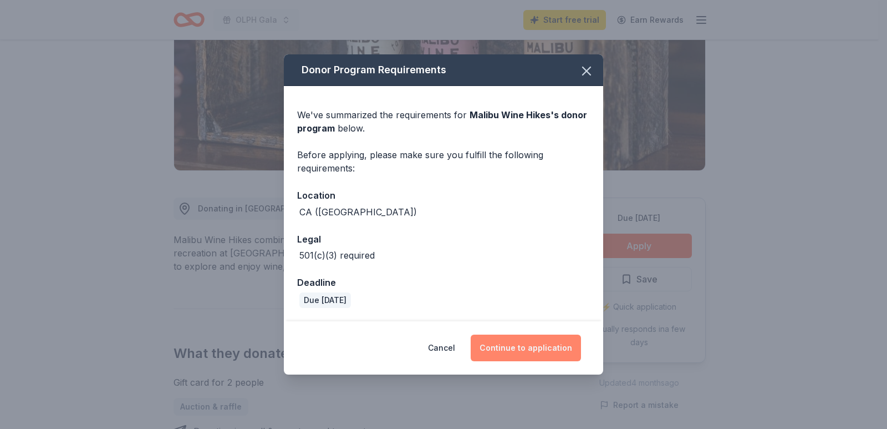
click at [547, 351] on button "Continue to application" at bounding box center [526, 347] width 110 height 27
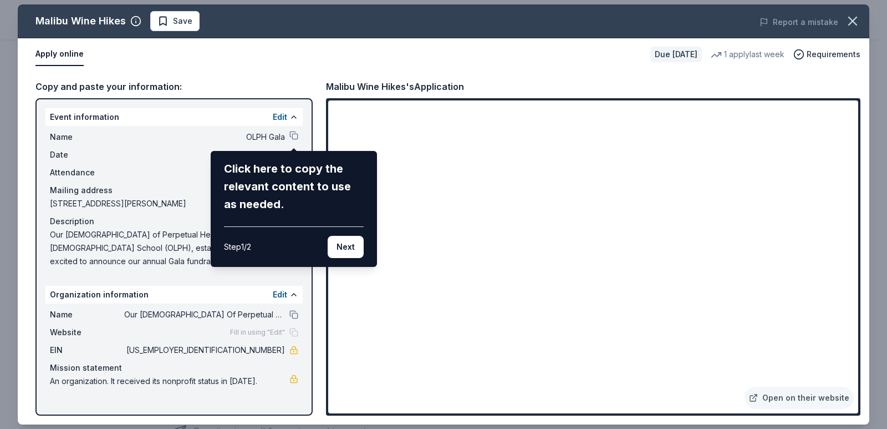
click at [293, 136] on div "Malibu Wine Hikes Save Report a mistake Apply online Due in 135 days 1 apply la…" at bounding box center [444, 214] width 852 height 420
click at [354, 250] on button "Next" at bounding box center [346, 247] width 36 height 22
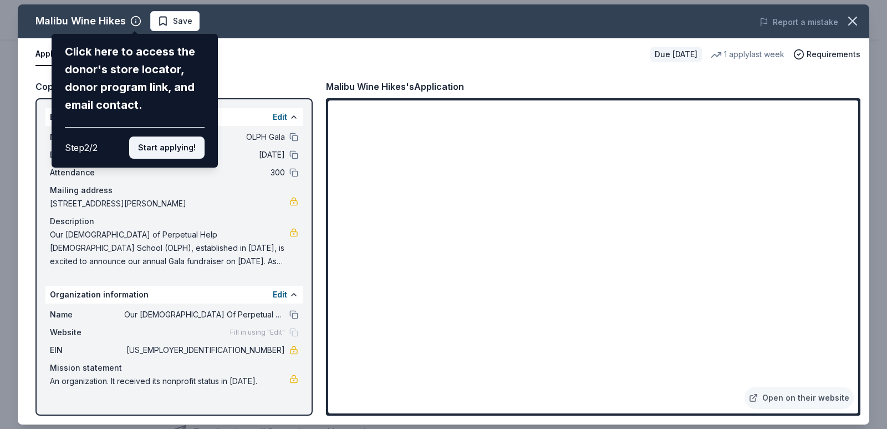
click at [163, 152] on button "Start applying!" at bounding box center [166, 147] width 75 height 22
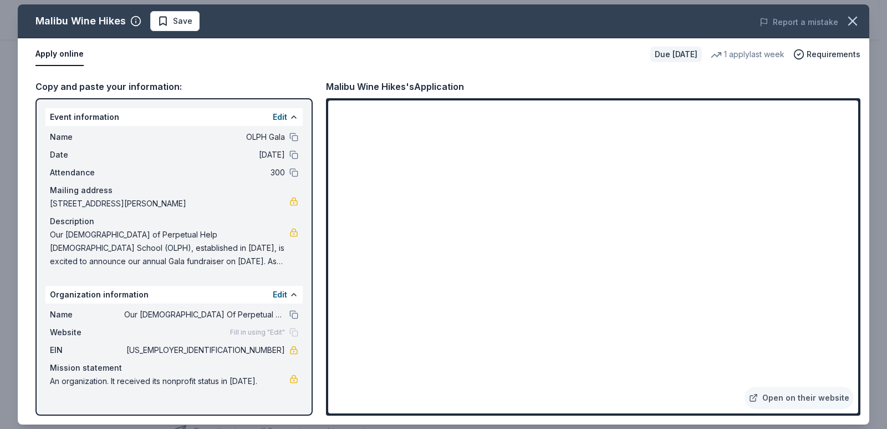
click at [293, 137] on div "Malibu Wine Hikes Save Report a mistake Apply online Due in 135 days 1 apply la…" at bounding box center [444, 214] width 852 height 420
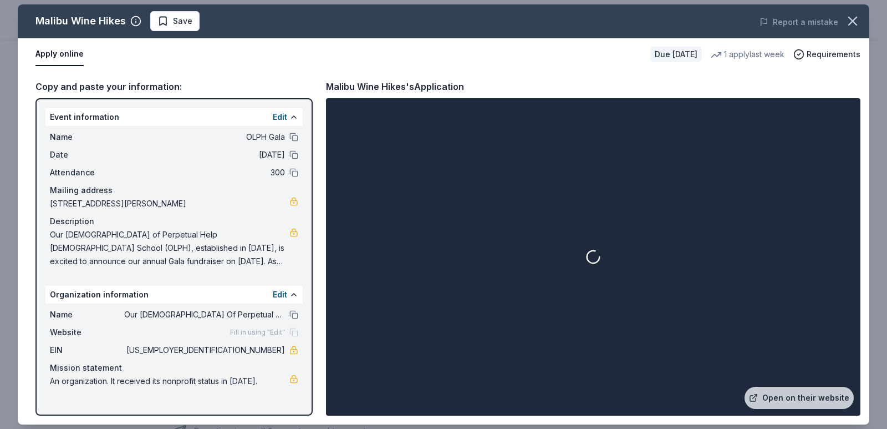
click at [267, 139] on span "OLPH Gala" at bounding box center [204, 136] width 161 height 13
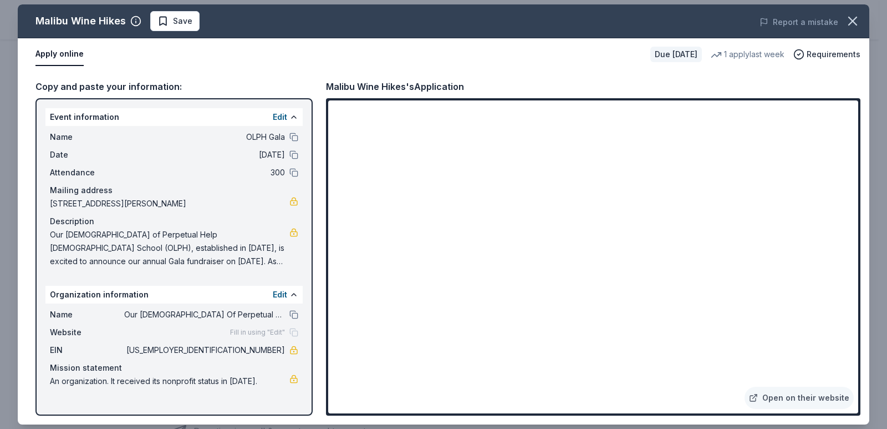
click at [257, 351] on span "[US_EMPLOYER_IDENTIFICATION_NUMBER]" at bounding box center [204, 349] width 161 height 13
click at [296, 138] on button at bounding box center [293, 137] width 9 height 9
click at [854, 16] on icon "button" at bounding box center [853, 21] width 16 height 16
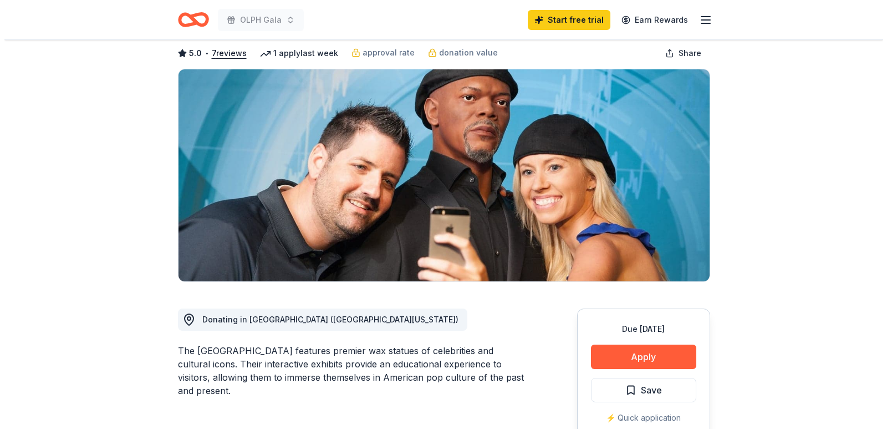
scroll to position [111, 0]
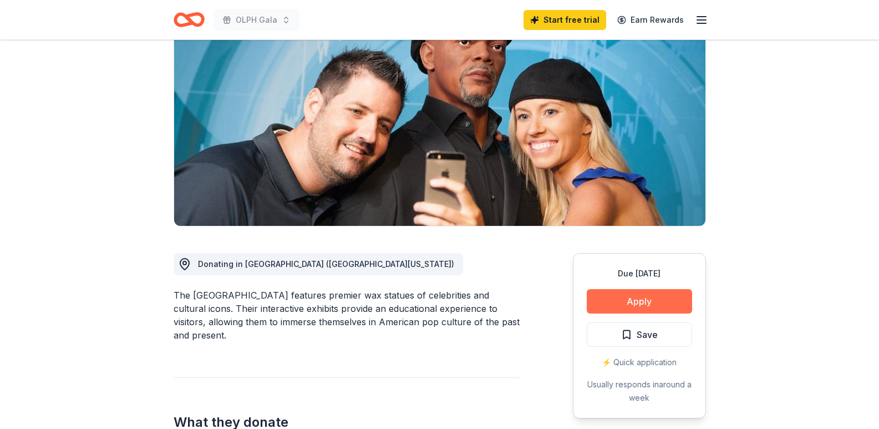
click at [672, 297] on button "Apply" at bounding box center [639, 301] width 105 height 24
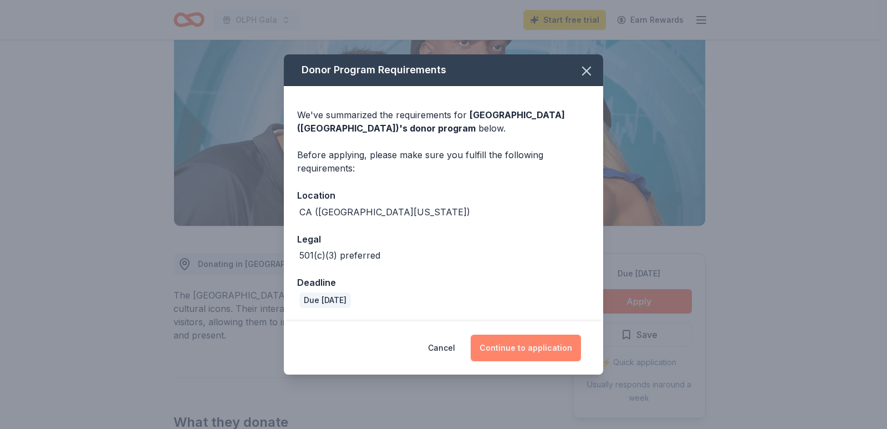
click at [512, 344] on button "Continue to application" at bounding box center [526, 347] width 110 height 27
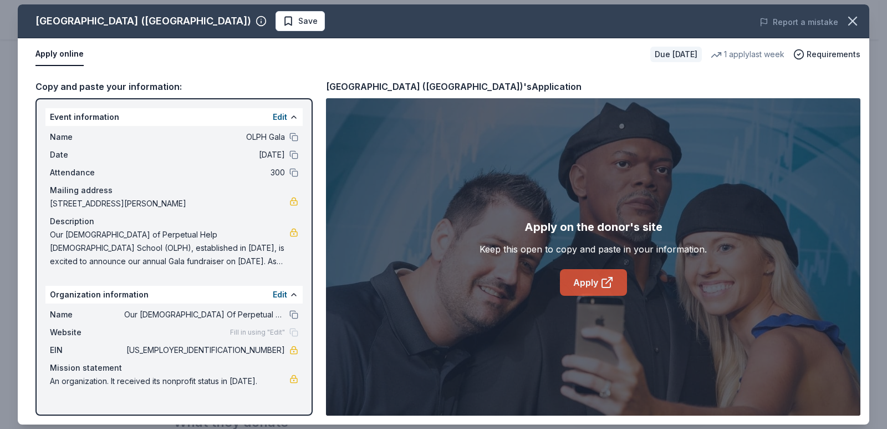
click at [611, 284] on icon at bounding box center [606, 282] width 13 height 13
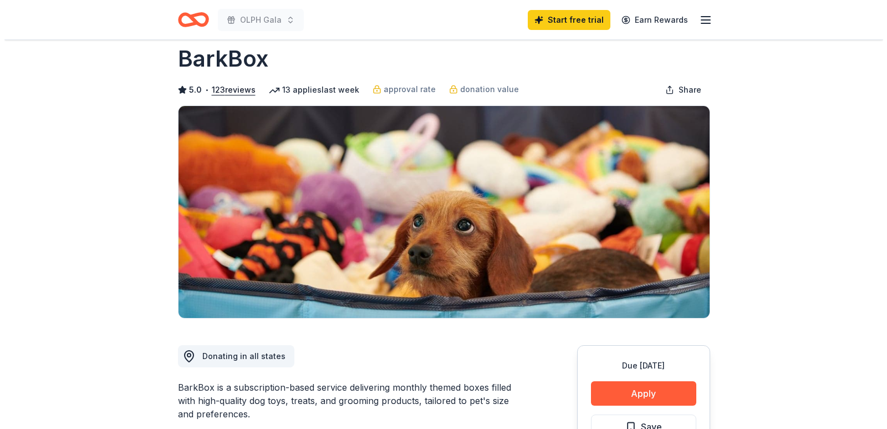
scroll to position [166, 0]
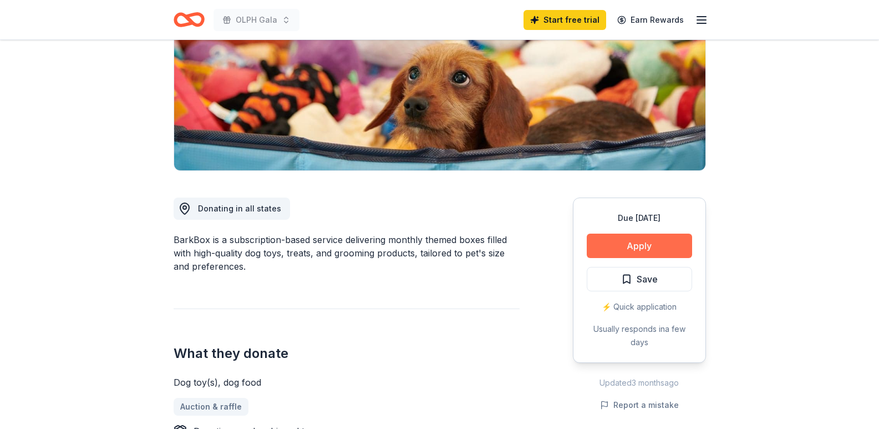
click at [660, 240] on button "Apply" at bounding box center [639, 245] width 105 height 24
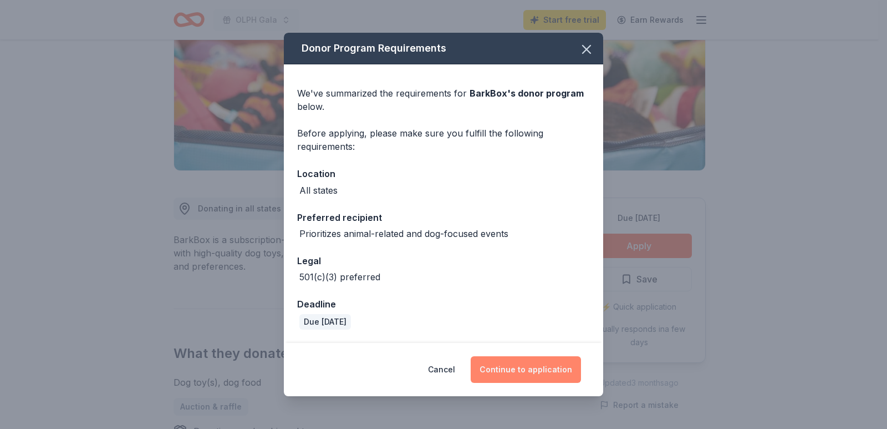
click at [515, 374] on button "Continue to application" at bounding box center [526, 369] width 110 height 27
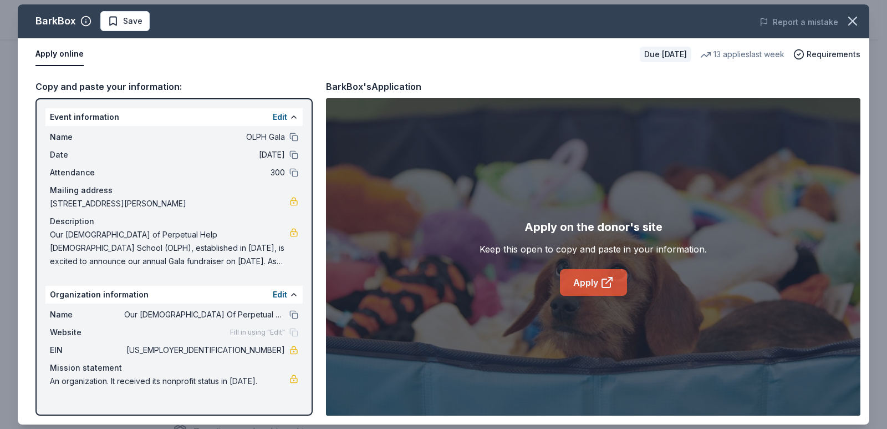
click at [594, 284] on link "Apply" at bounding box center [593, 282] width 67 height 27
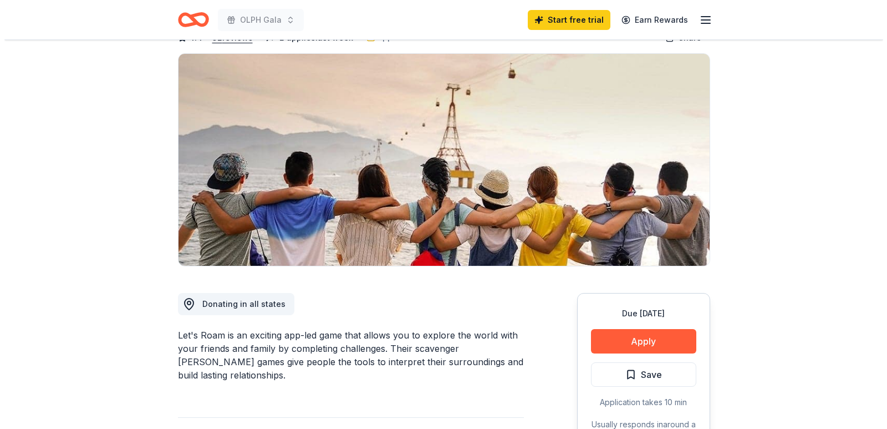
scroll to position [166, 0]
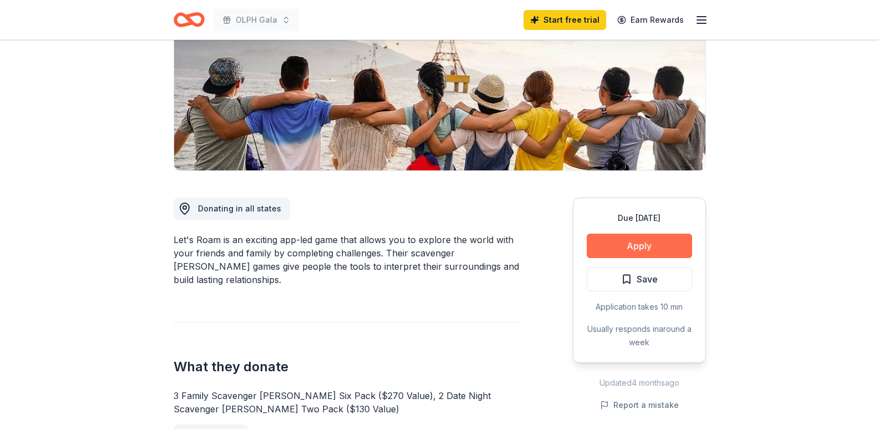
click at [648, 247] on button "Apply" at bounding box center [639, 245] width 105 height 24
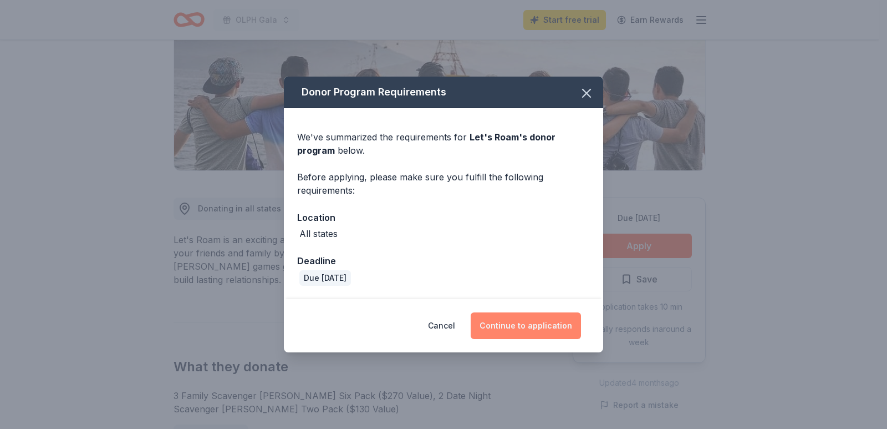
click at [542, 328] on button "Continue to application" at bounding box center [526, 325] width 110 height 27
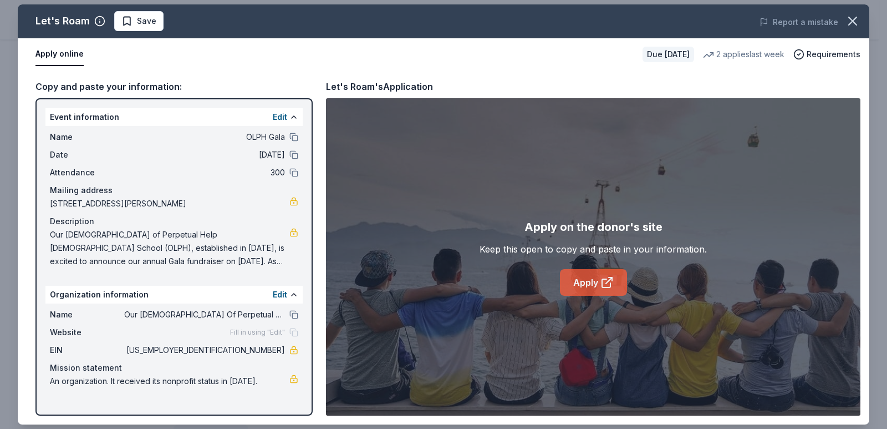
click at [585, 279] on link "Apply" at bounding box center [593, 282] width 67 height 27
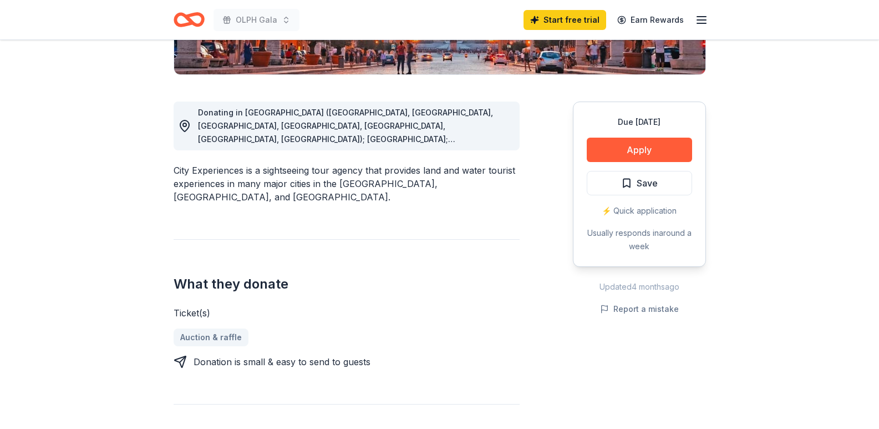
scroll to position [277, 0]
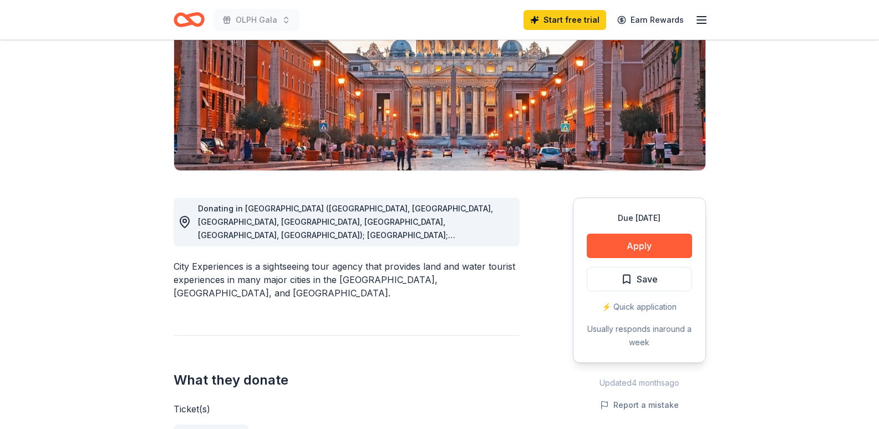
scroll to position [0, 0]
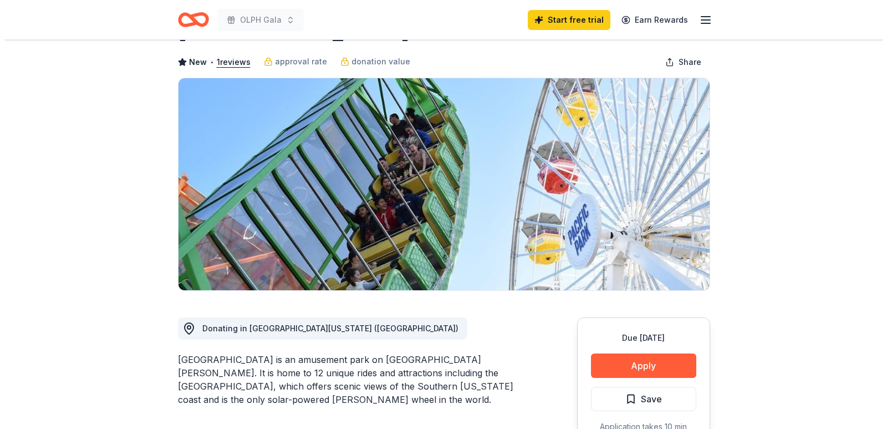
scroll to position [111, 0]
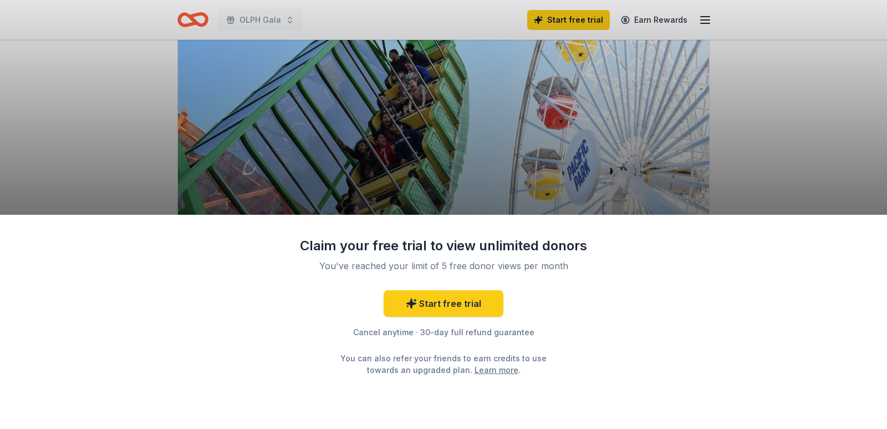
click at [759, 166] on div "Claim your free trial to view unlimited donors You've reached your limit of 5 f…" at bounding box center [443, 214] width 887 height 429
